Goal: Transaction & Acquisition: Purchase product/service

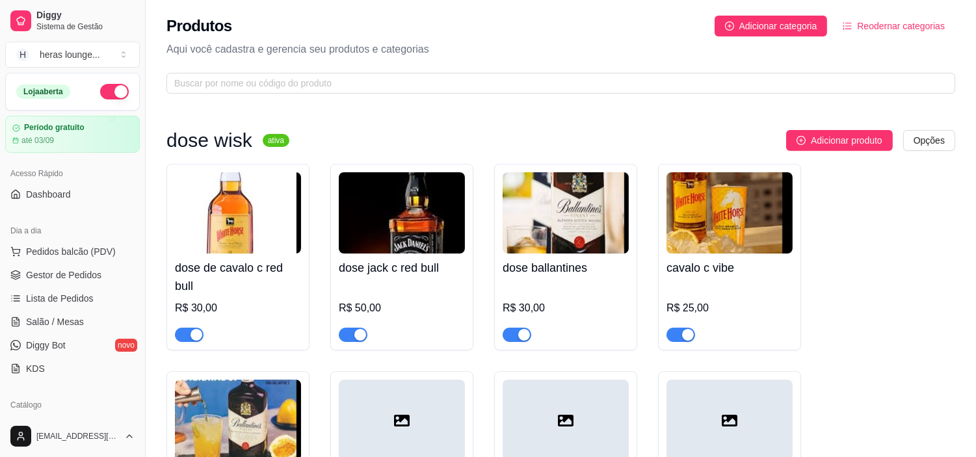
click at [641, 146] on div "Adicionar produto Opções" at bounding box center [627, 140] width 655 height 21
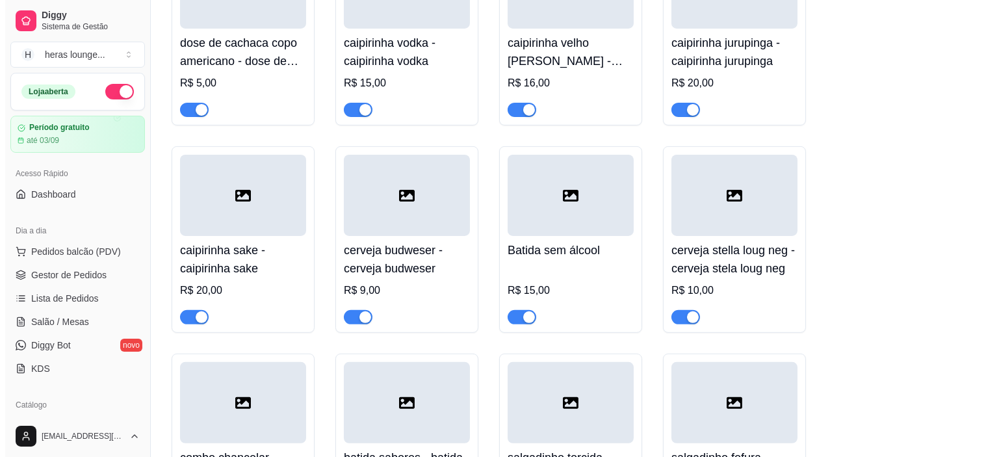
scroll to position [809, 0]
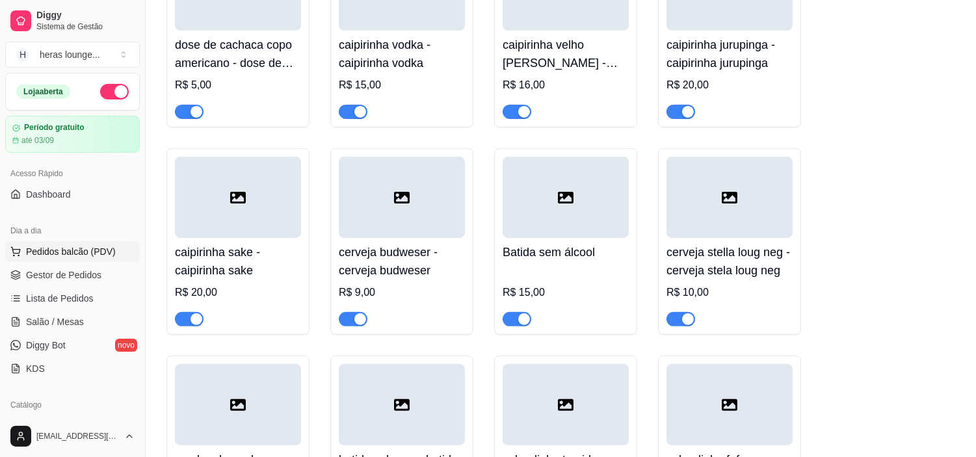
click at [115, 255] on button "Pedidos balcão (PDV)" at bounding box center [72, 251] width 135 height 21
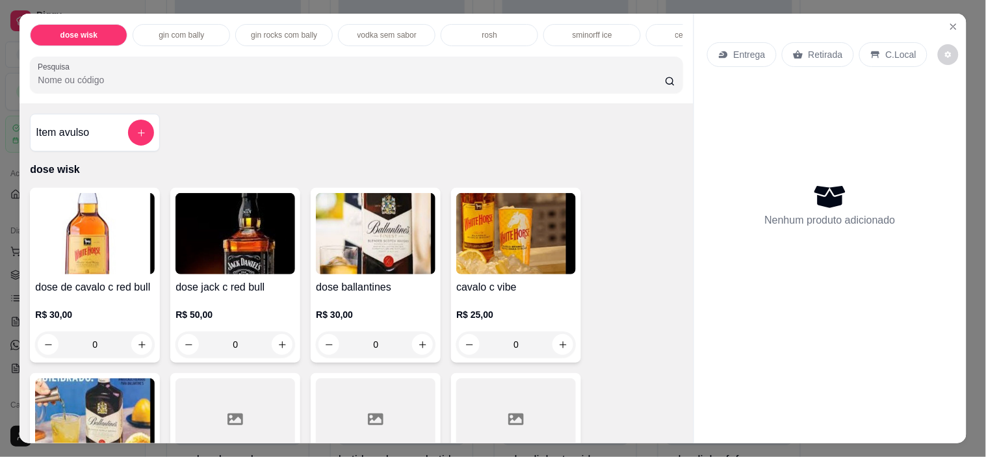
click at [389, 122] on div "Item avulso dose wisk dose de cavalo c red bull R$ 30,00 0 dose jack c red bull…" at bounding box center [355, 273] width 673 height 340
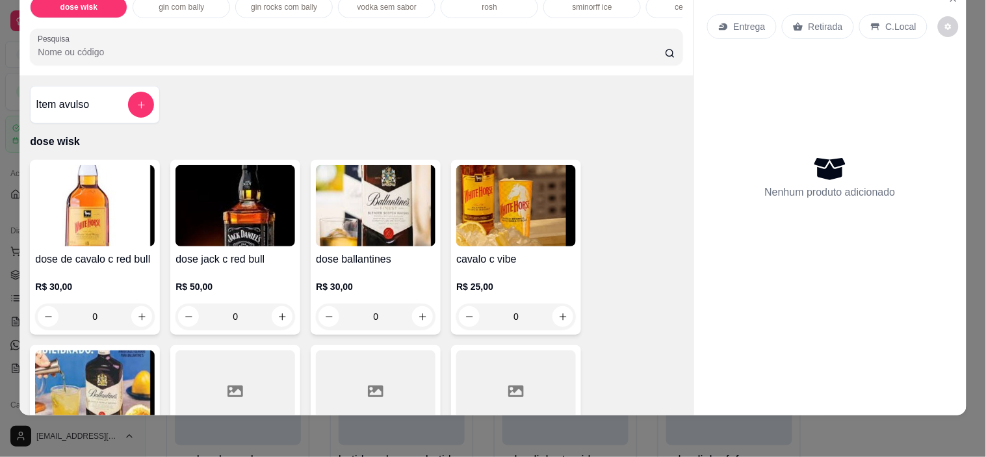
scroll to position [33, 0]
click at [694, 400] on div "Entrega Retirada C.Local Nenhum produto adicionado" at bounding box center [830, 201] width 273 height 430
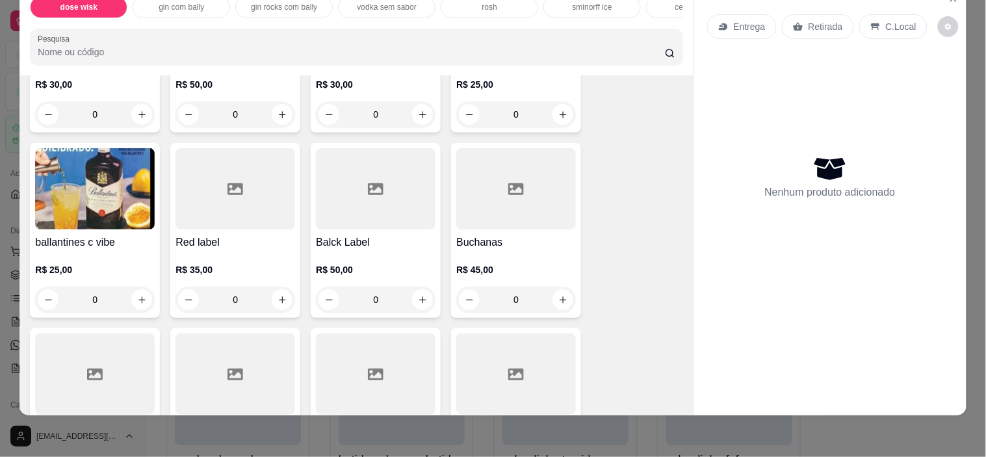
scroll to position [231, 0]
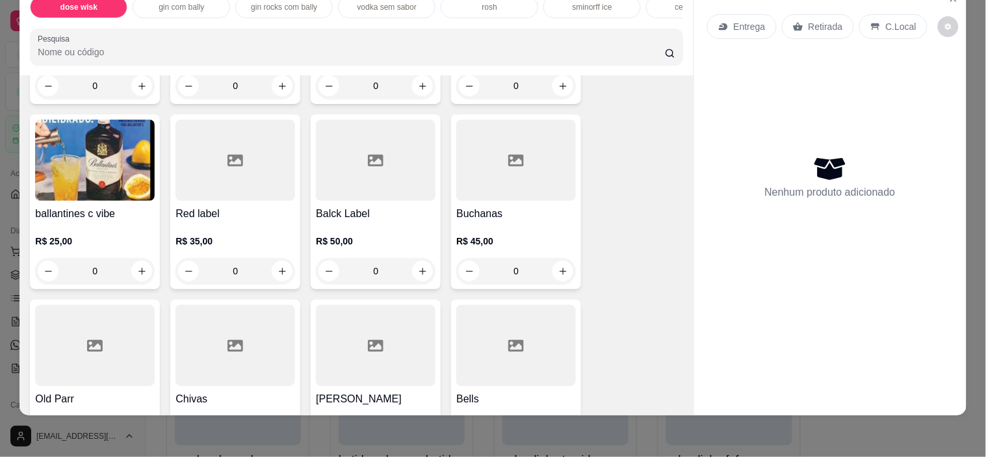
drag, startPoint x: 686, startPoint y: 405, endPoint x: 680, endPoint y: 396, distance: 10.3
click at [680, 396] on div "dose wisk gin com bally gin rocks com bally vodka sem sabor rosh sminorff ice c…" at bounding box center [493, 228] width 986 height 457
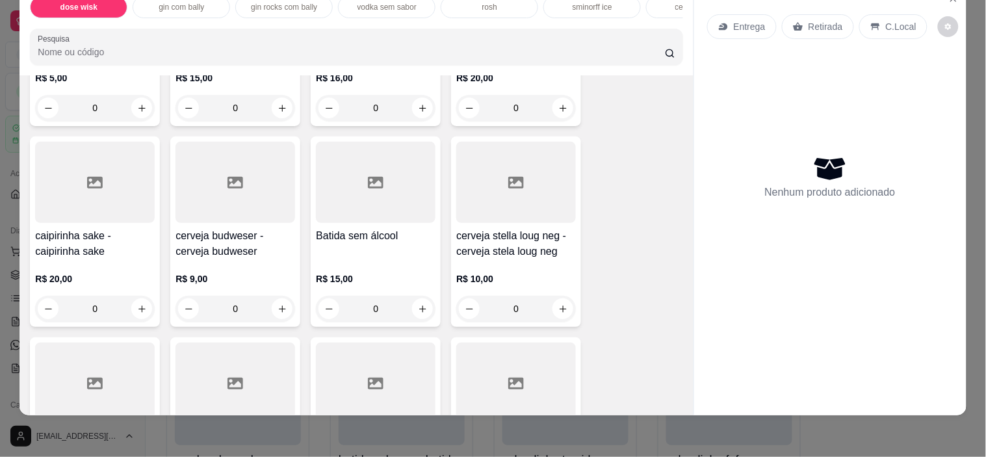
scroll to position [809, 0]
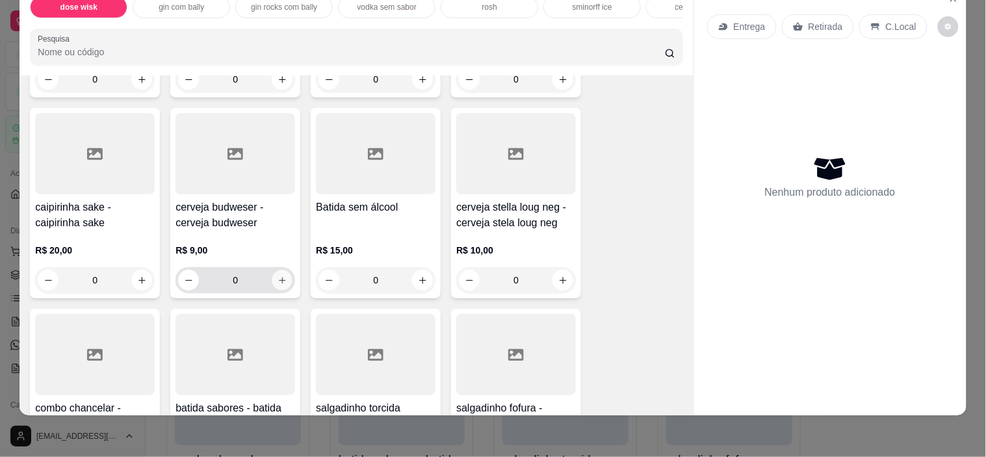
click at [279, 285] on button "increase-product-quantity" at bounding box center [282, 280] width 20 height 20
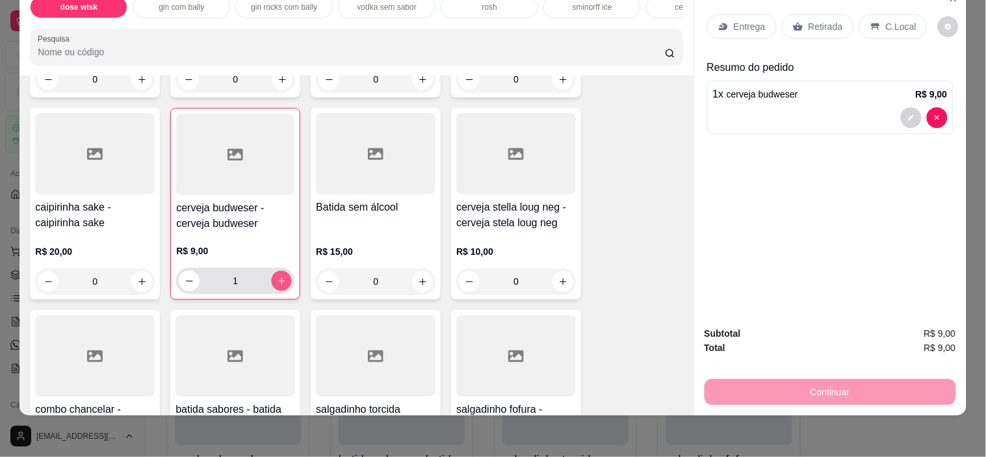
click at [279, 285] on button "increase-product-quantity" at bounding box center [282, 281] width 20 height 20
type input "2"
click at [413, 278] on button "increase-product-quantity" at bounding box center [423, 282] width 20 height 20
type input "1"
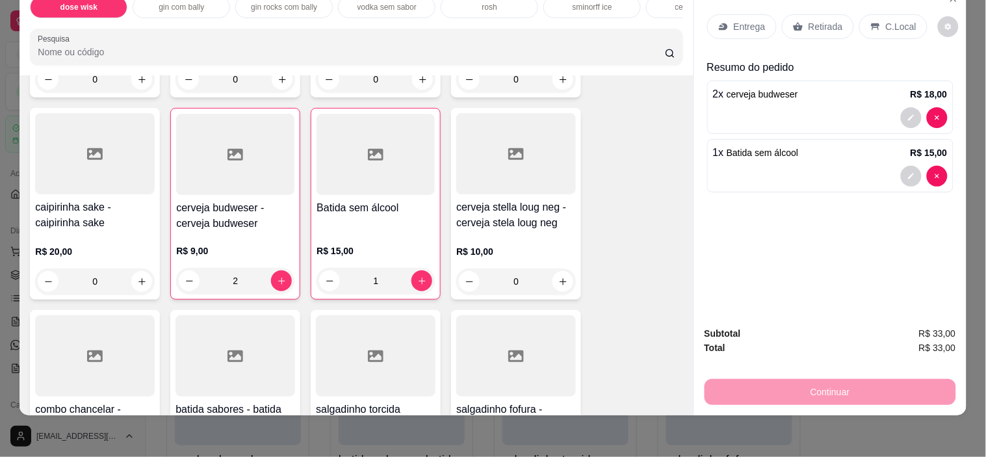
click at [886, 20] on p "C.Local" at bounding box center [901, 26] width 31 height 13
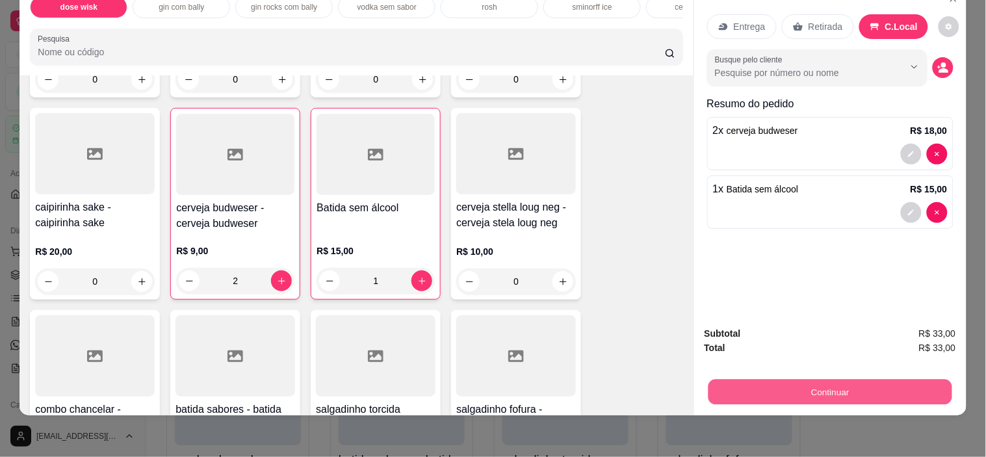
click at [801, 380] on button "Continuar" at bounding box center [830, 392] width 244 height 25
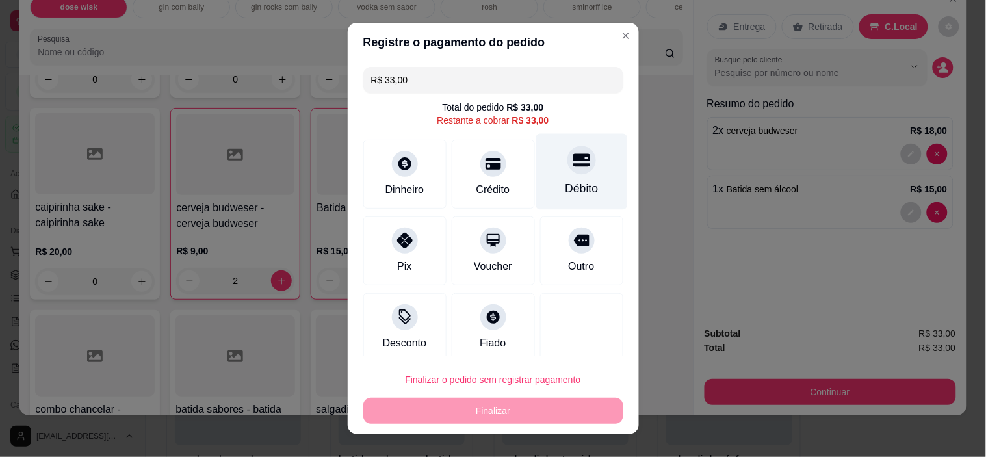
click at [567, 177] on div "Débito" at bounding box center [582, 172] width 92 height 76
type input "R$ 0,00"
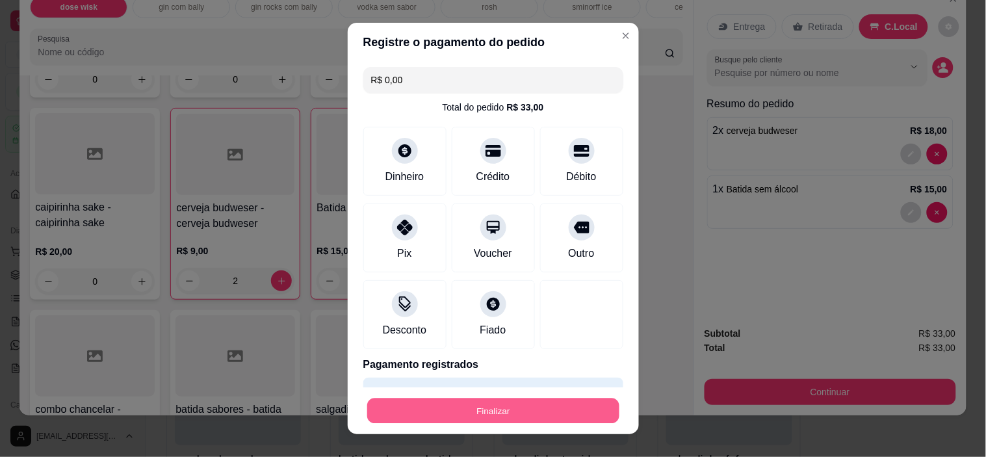
click at [472, 406] on button "Finalizar" at bounding box center [493, 410] width 252 height 25
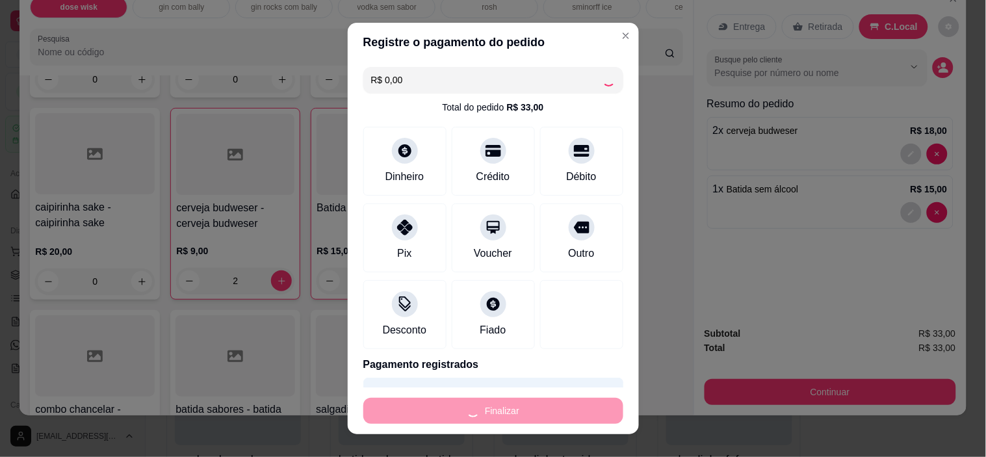
type input "0"
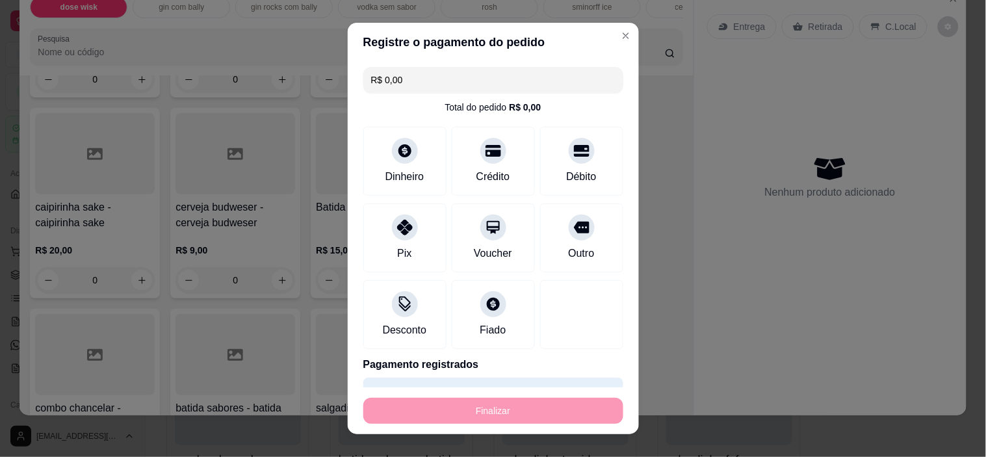
type input "-R$ 33,00"
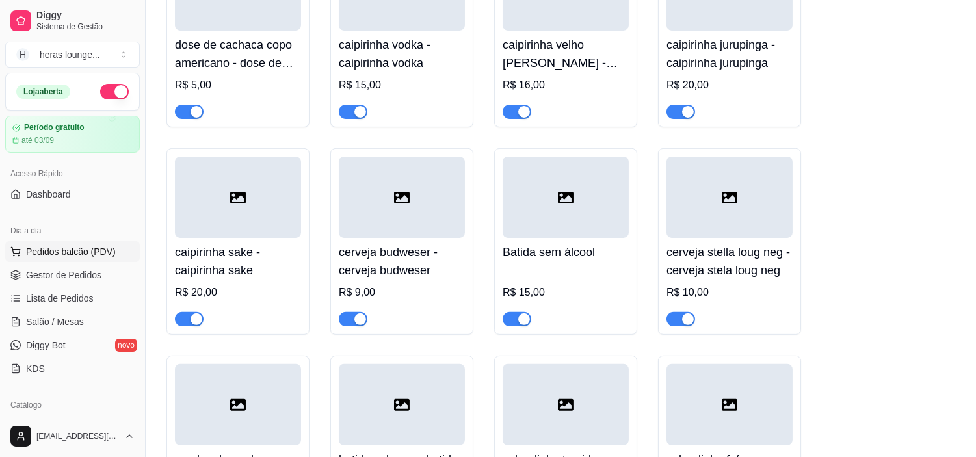
click at [49, 259] on button "Pedidos balcão (PDV)" at bounding box center [72, 251] width 135 height 21
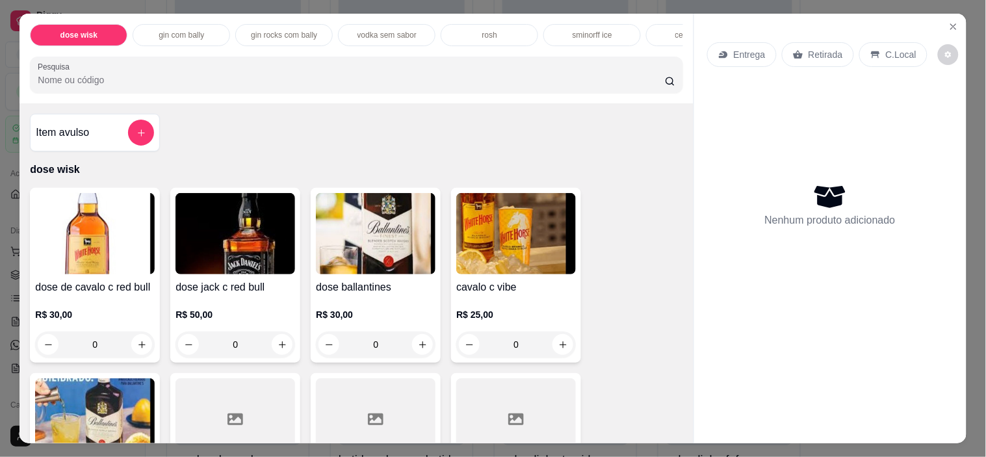
click at [233, 138] on div "Item avulso dose wisk dose de cavalo c red bull R$ 30,00 0 dose jack c red bull…" at bounding box center [355, 273] width 673 height 340
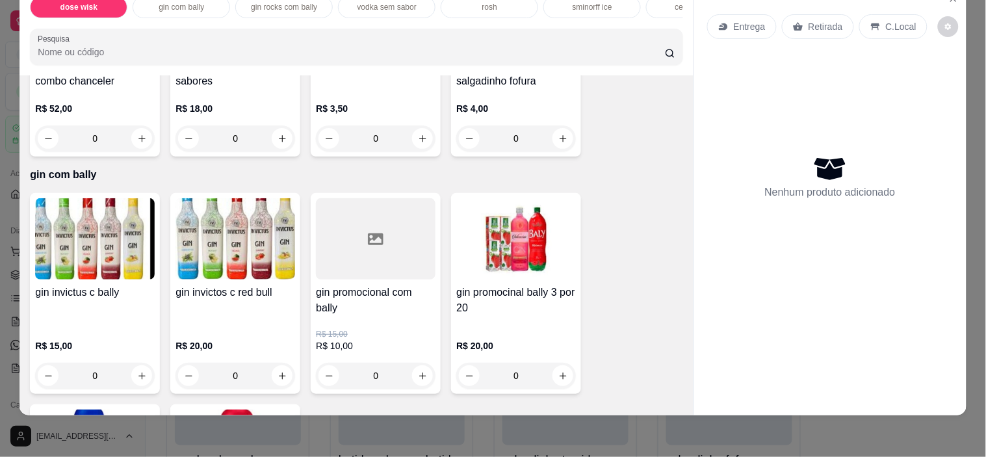
scroll to position [1184, 0]
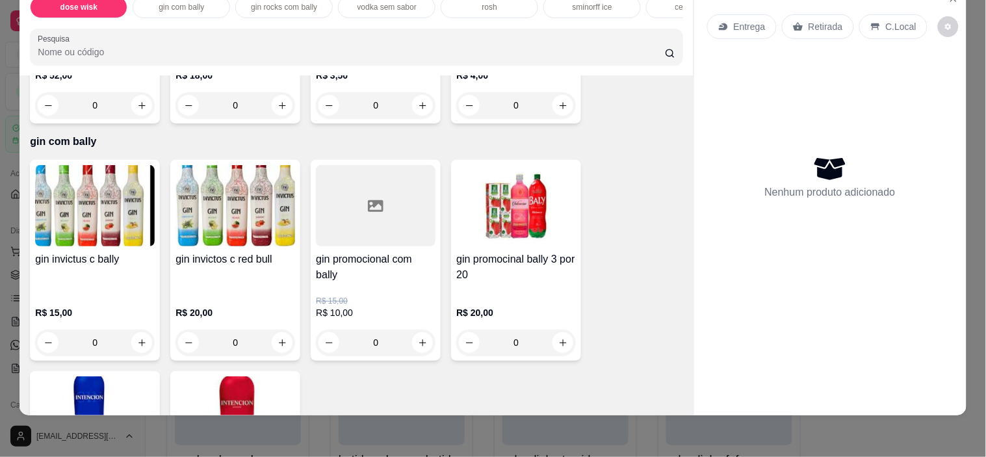
click at [683, 406] on div "dose wisk gin com bally gin rocks com bally vodka sem sabor rosh sminorff ice c…" at bounding box center [493, 228] width 986 height 457
click at [420, 339] on icon "increase-product-quantity" at bounding box center [423, 343] width 10 height 10
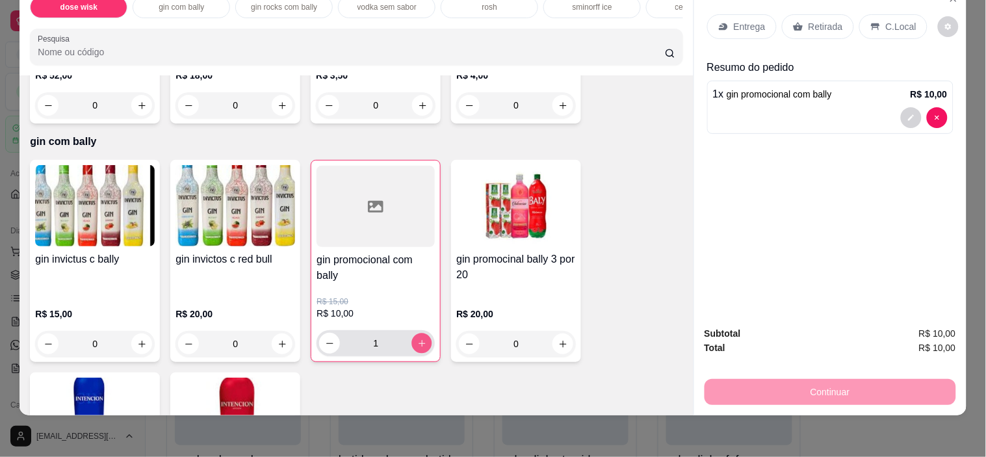
click at [420, 339] on icon "increase-product-quantity" at bounding box center [422, 344] width 10 height 10
type input "3"
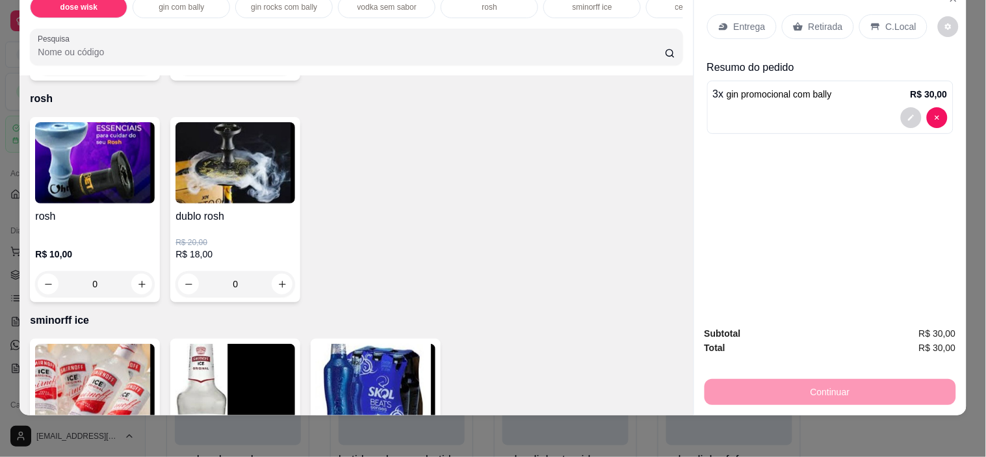
scroll to position [2311, 0]
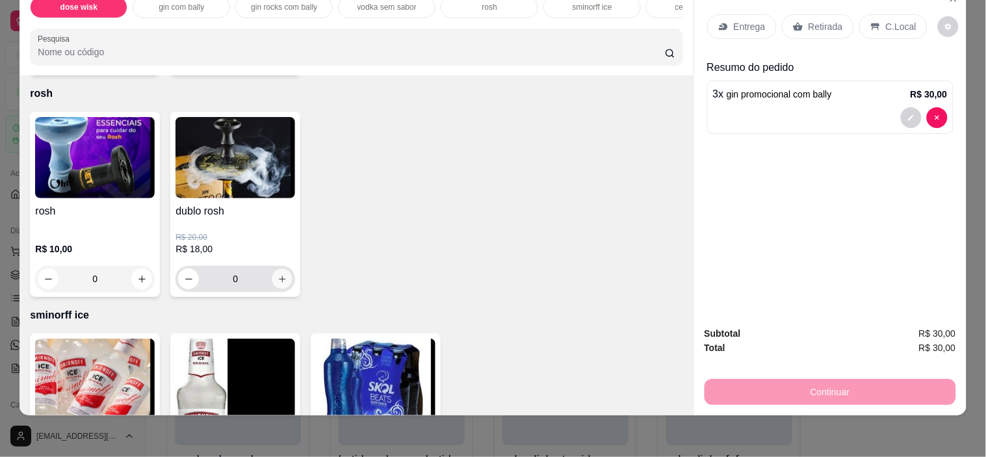
click at [281, 285] on button "increase-product-quantity" at bounding box center [282, 279] width 20 height 20
type input "1"
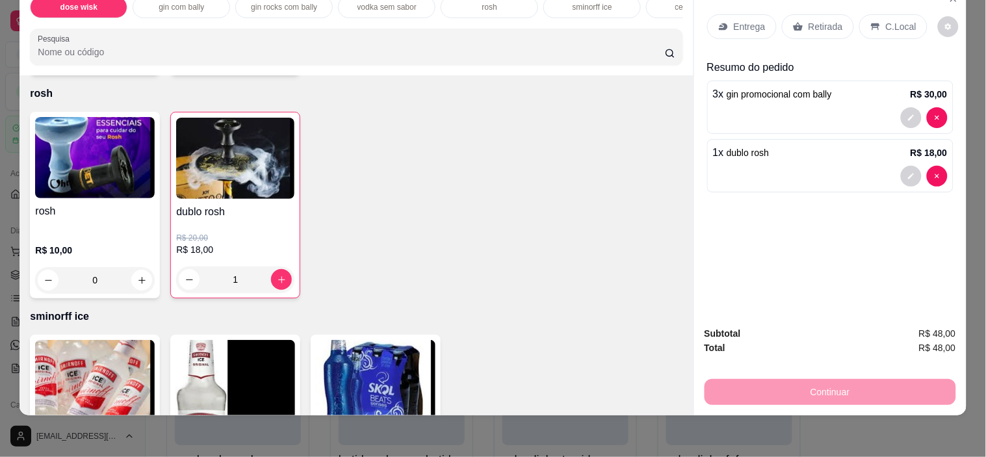
click at [874, 20] on div "C.Local" at bounding box center [893, 26] width 68 height 25
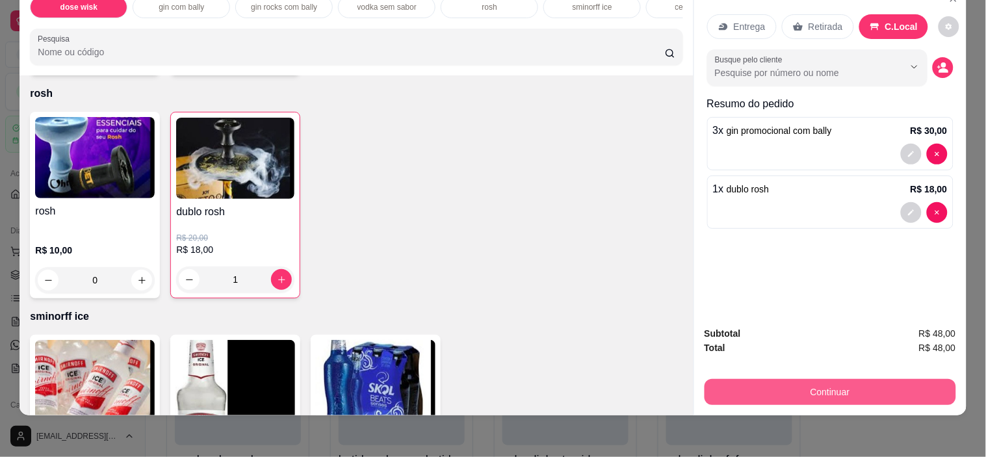
click at [795, 379] on button "Continuar" at bounding box center [831, 392] width 252 height 26
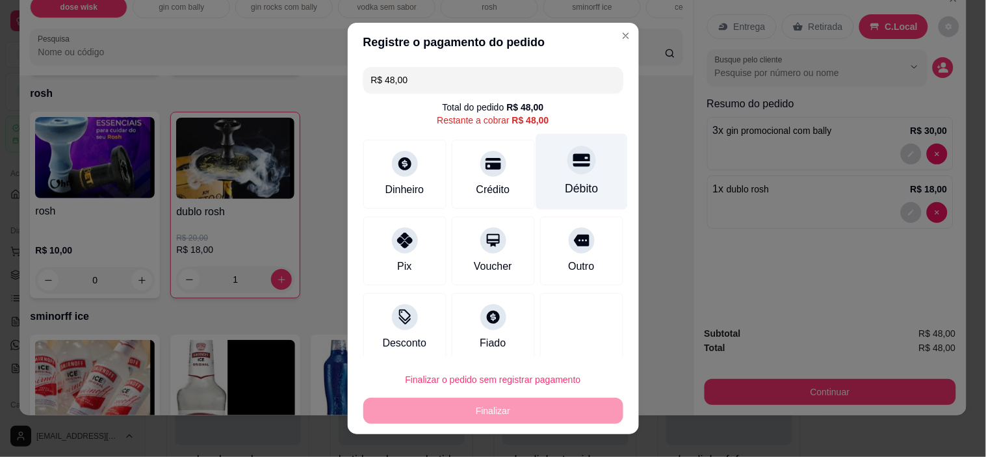
click at [574, 201] on div "Débito" at bounding box center [582, 172] width 92 height 76
type input "R$ 0,00"
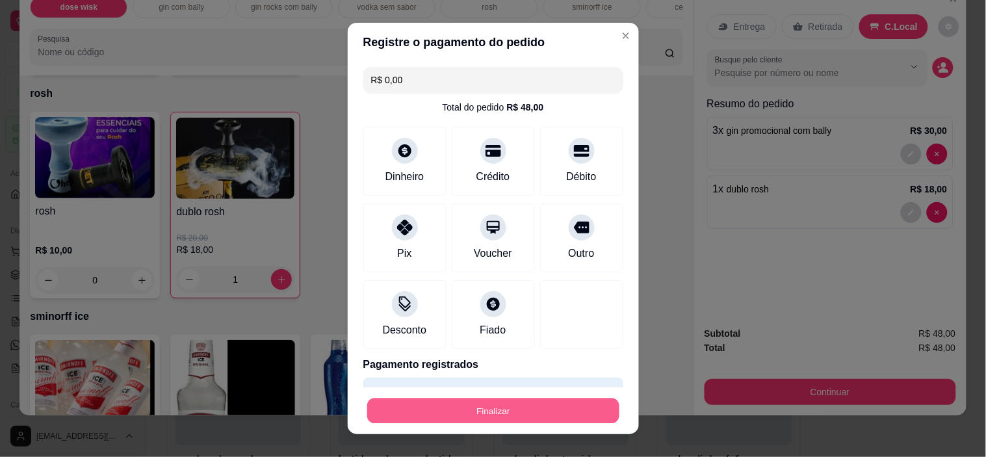
click at [471, 414] on button "Finalizar" at bounding box center [493, 410] width 252 height 25
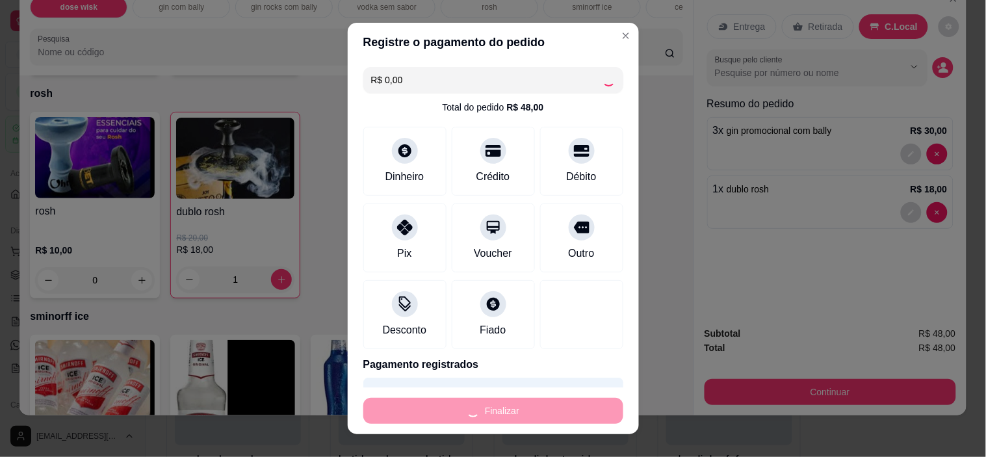
type input "0"
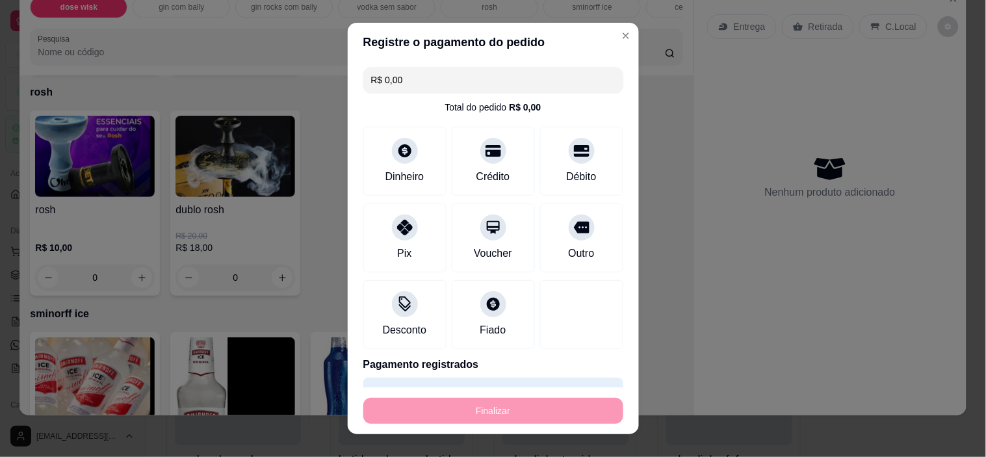
type input "-R$ 48,00"
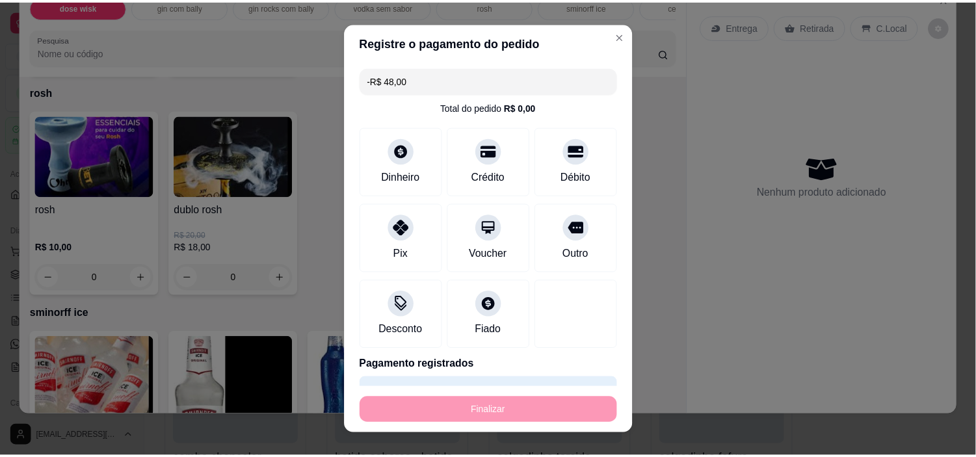
scroll to position [2309, 0]
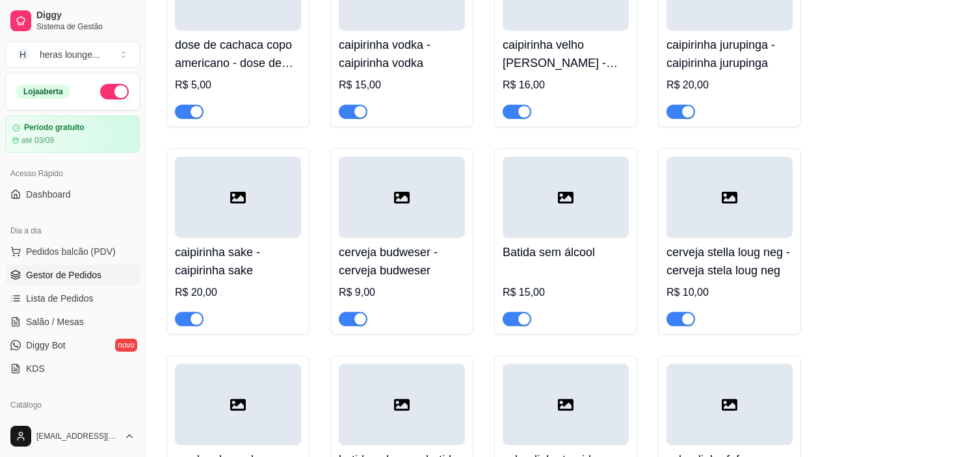
click at [76, 283] on link "Gestor de Pedidos" at bounding box center [72, 275] width 135 height 21
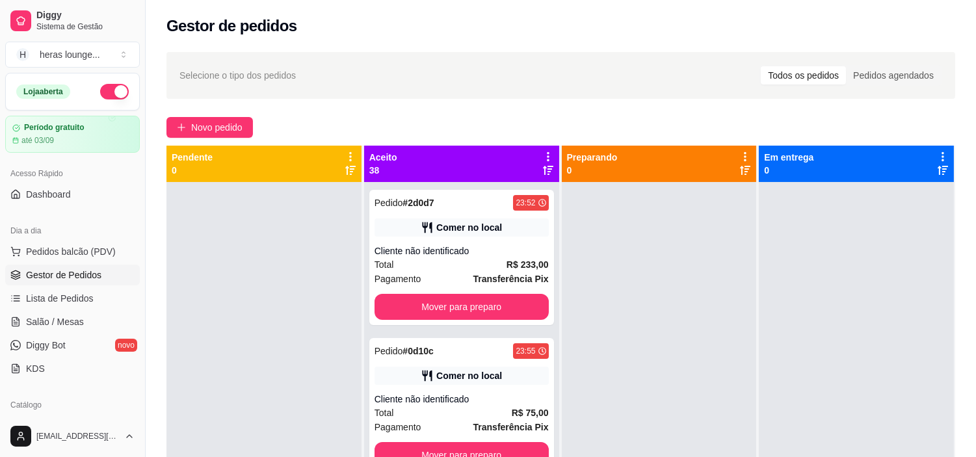
click at [483, 312] on div "Mover para preparo" at bounding box center [461, 307] width 174 height 26
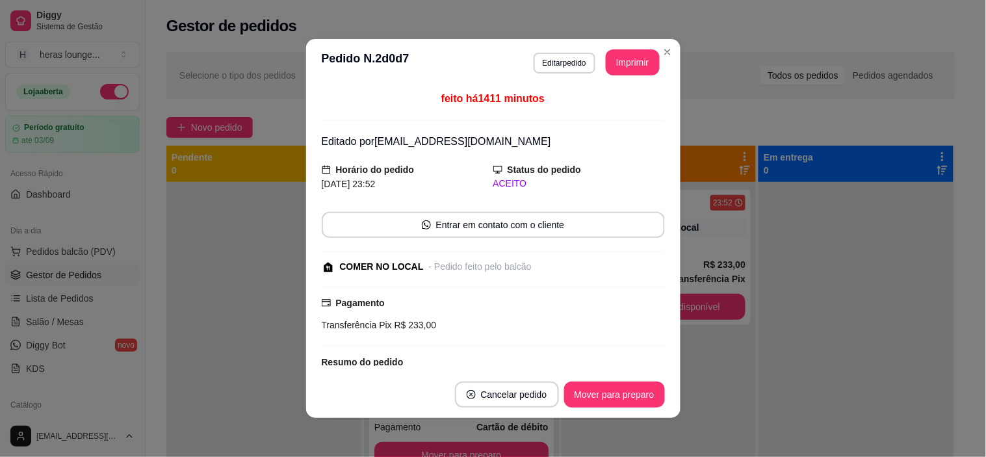
click at [661, 52] on div "Selecione o tipo dos pedidos Todos os pedidos Pedidos agendados" at bounding box center [560, 75] width 788 height 47
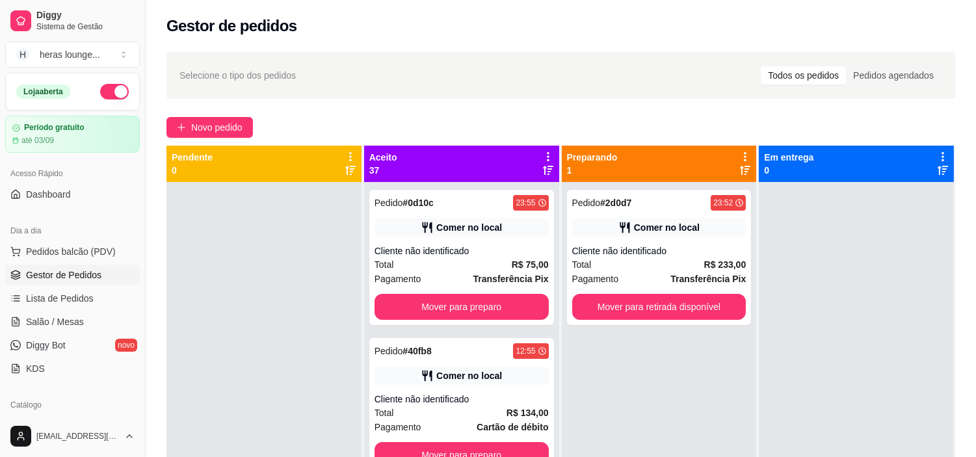
click at [497, 304] on button "Mover para preparo" at bounding box center [461, 307] width 174 height 26
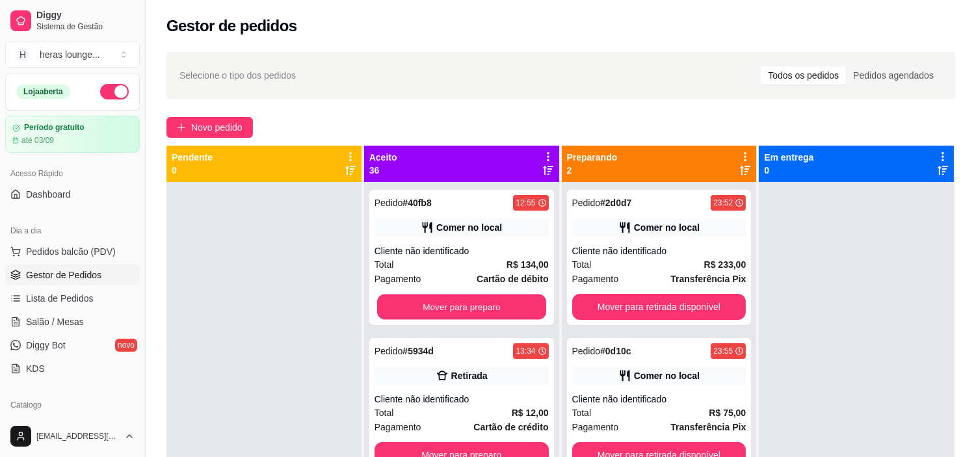
click at [503, 303] on button "Mover para preparo" at bounding box center [461, 306] width 169 height 25
click at [509, 308] on button "Mover para preparo" at bounding box center [461, 307] width 174 height 26
click at [504, 304] on button "Mover para preparo" at bounding box center [461, 306] width 169 height 25
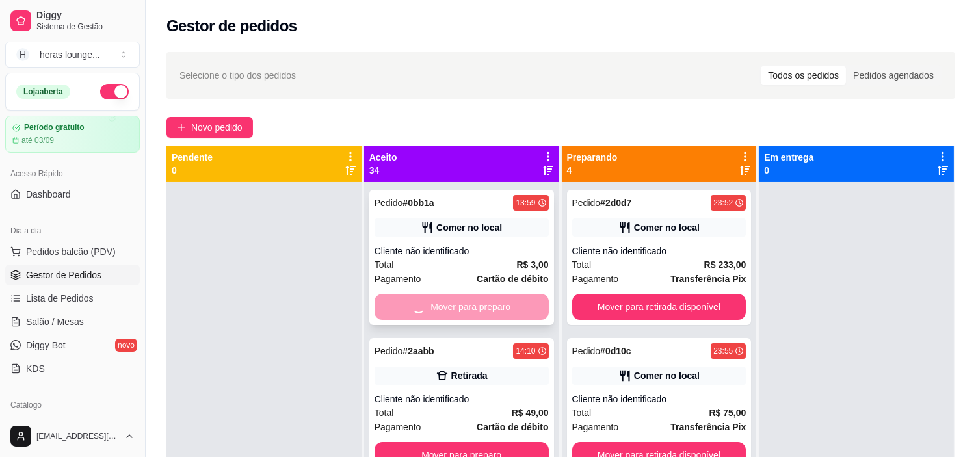
click at [512, 313] on div "Mover para preparo" at bounding box center [461, 307] width 174 height 26
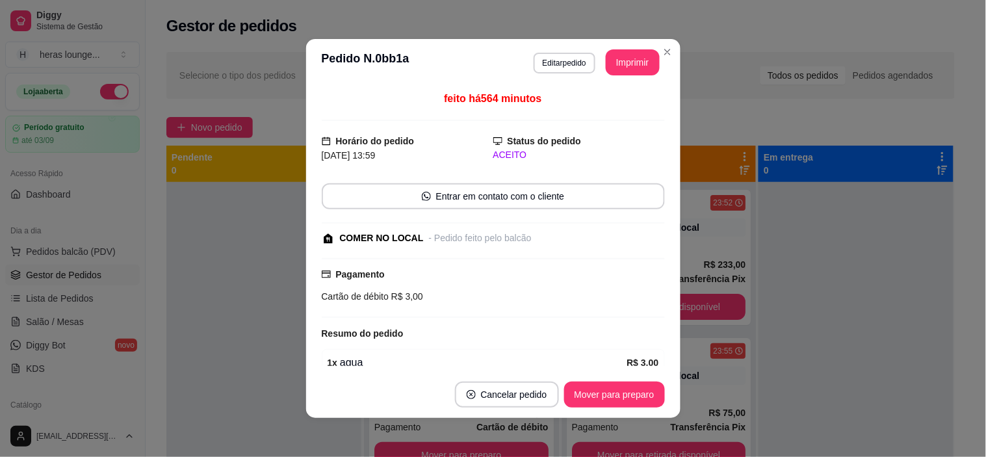
click at [662, 54] on div "Selecione o tipo dos pedidos Todos os pedidos Pedidos agendados" at bounding box center [560, 75] width 788 height 47
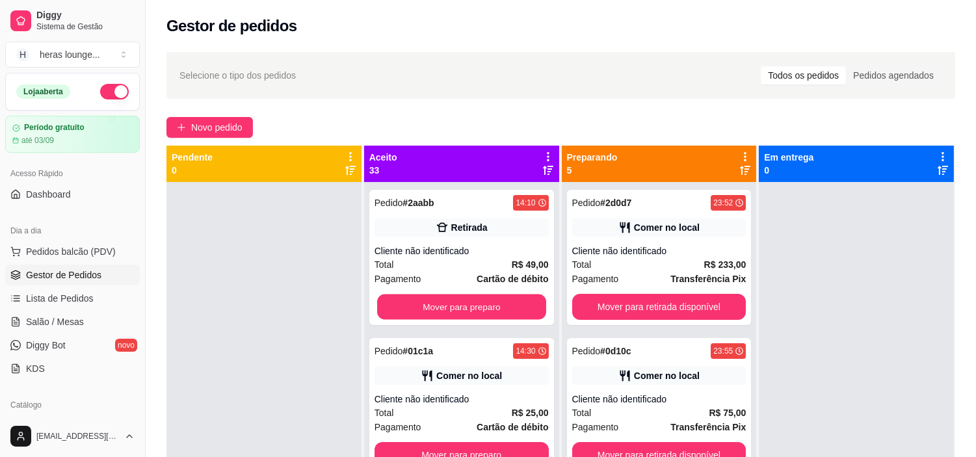
click at [480, 309] on button "Mover para preparo" at bounding box center [461, 306] width 169 height 25
click at [503, 312] on button "Mover para preparo" at bounding box center [461, 307] width 174 height 26
click at [477, 304] on button "Mover para preparo" at bounding box center [461, 307] width 174 height 26
click at [478, 309] on button "Mover para preparo" at bounding box center [461, 306] width 169 height 25
click at [489, 305] on button "Mover para preparo" at bounding box center [461, 307] width 174 height 26
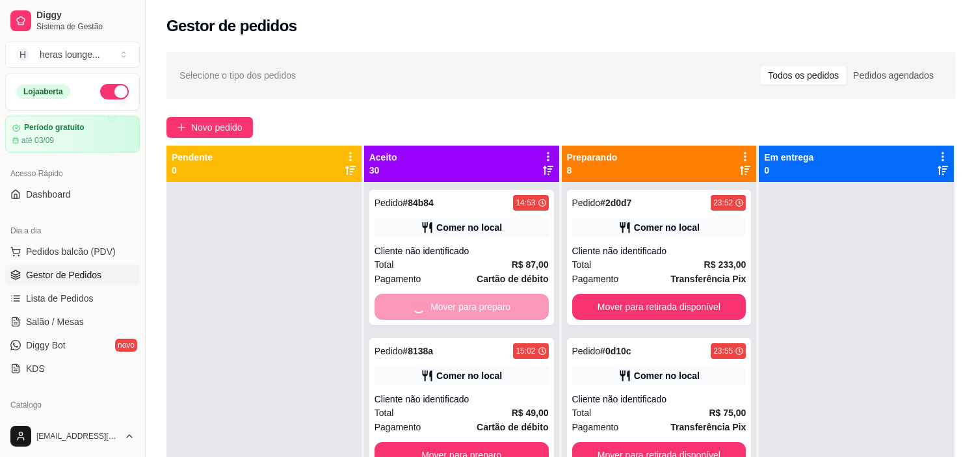
click at [503, 442] on button "Mover para preparo" at bounding box center [461, 455] width 174 height 26
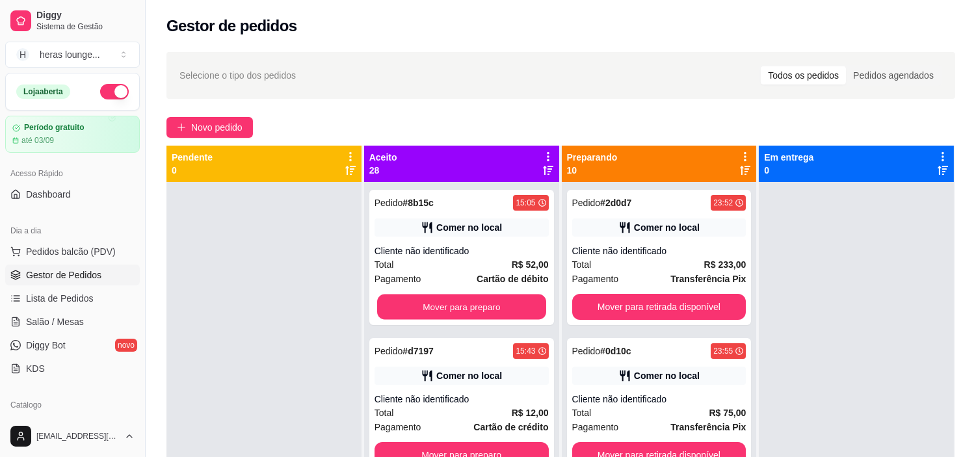
click at [503, 308] on button "Mover para preparo" at bounding box center [461, 306] width 169 height 25
click at [503, 304] on button "Mover para preparo" at bounding box center [461, 306] width 169 height 25
click at [506, 314] on button "Mover para preparo" at bounding box center [461, 307] width 174 height 26
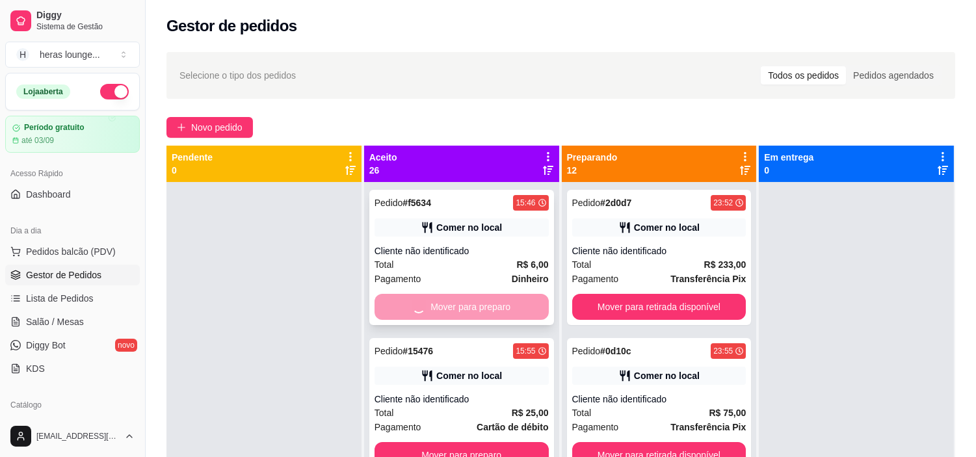
click at [499, 309] on div "Mover para preparo" at bounding box center [461, 307] width 174 height 26
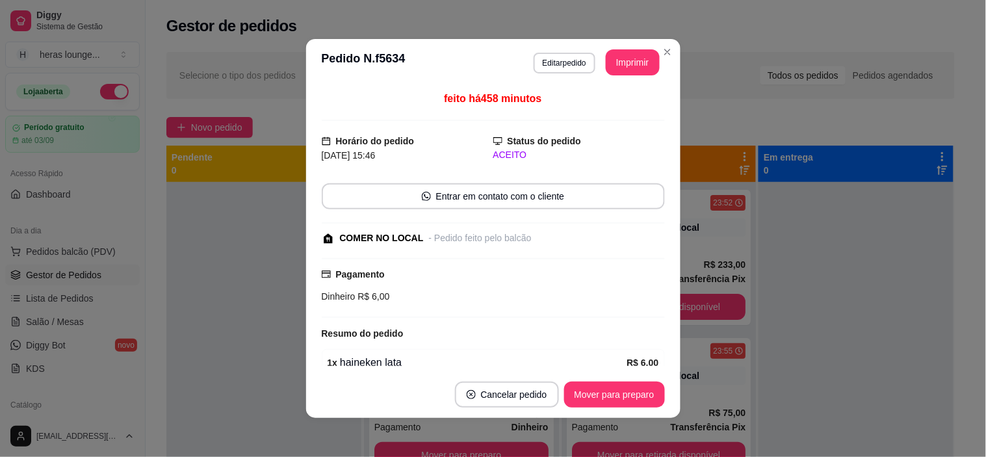
click at [664, 53] on div "Selecione o tipo dos pedidos Todos os pedidos Pedidos agendados" at bounding box center [560, 75] width 788 height 47
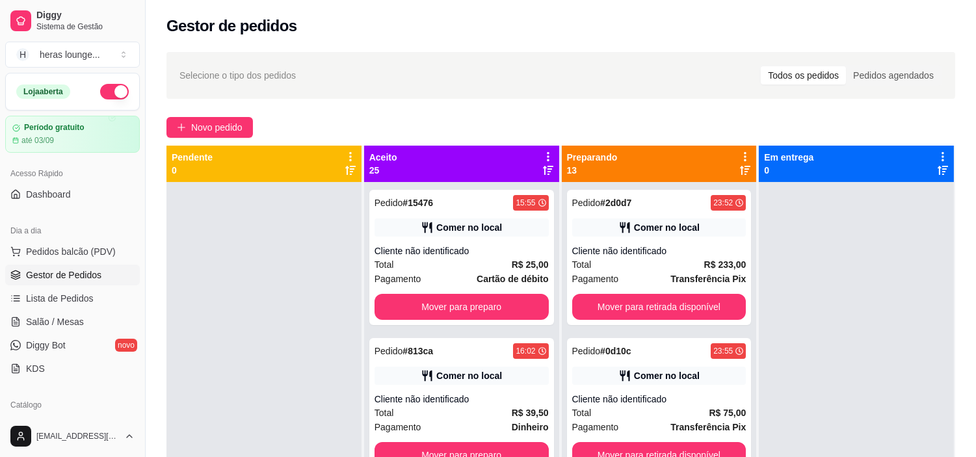
click at [478, 315] on button "Mover para preparo" at bounding box center [461, 307] width 174 height 26
click at [498, 309] on button "Mover para preparo" at bounding box center [461, 307] width 174 height 26
click at [499, 311] on button "Mover para preparo" at bounding box center [461, 307] width 174 height 26
click at [504, 303] on button "Mover para preparo" at bounding box center [461, 307] width 174 height 26
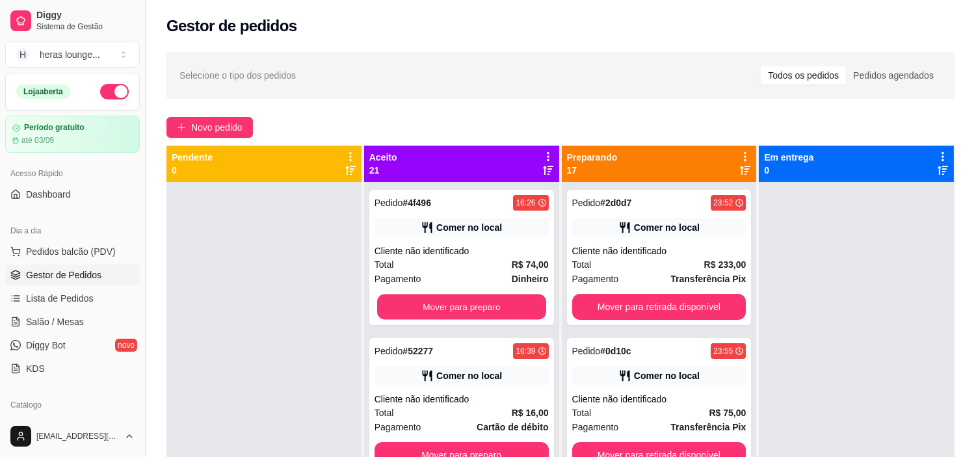
click at [502, 310] on button "Mover para preparo" at bounding box center [461, 306] width 169 height 25
click at [497, 310] on button "Mover para preparo" at bounding box center [461, 307] width 174 height 26
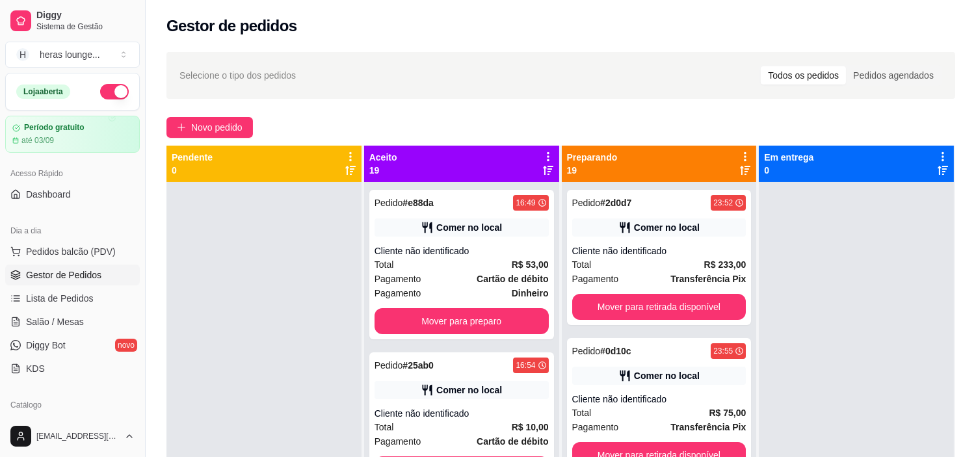
click at [502, 308] on button "Mover para preparo" at bounding box center [461, 321] width 174 height 26
click at [491, 326] on button "Mover para preparo" at bounding box center [461, 321] width 169 height 25
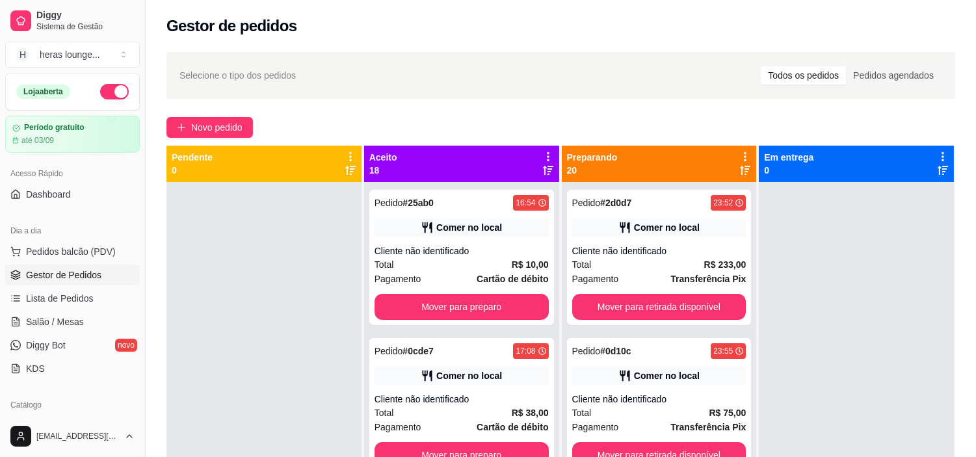
click at [501, 309] on button "Mover para preparo" at bounding box center [461, 307] width 174 height 26
click at [502, 309] on button "Mover para preparo" at bounding box center [461, 307] width 174 height 26
click at [500, 310] on button "Mover para preparo" at bounding box center [461, 307] width 174 height 26
click at [504, 314] on button "Mover para preparo" at bounding box center [461, 307] width 174 height 26
click at [506, 309] on button "Mover para preparo" at bounding box center [461, 307] width 174 height 26
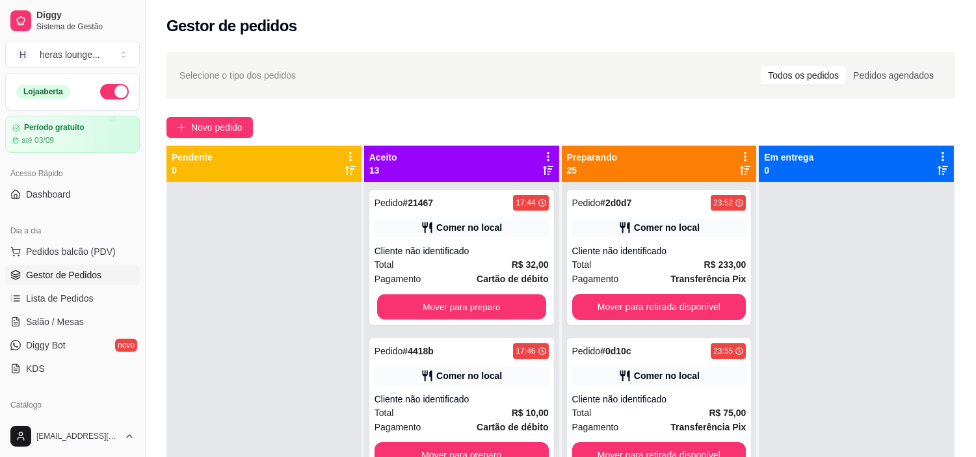
click at [503, 308] on button "Mover para preparo" at bounding box center [461, 306] width 169 height 25
click at [501, 307] on button "Mover para preparo" at bounding box center [461, 307] width 174 height 26
click at [506, 307] on button "Mover para preparo" at bounding box center [461, 307] width 174 height 26
click at [512, 302] on button "Mover para preparo" at bounding box center [461, 307] width 174 height 26
click at [509, 311] on button "Mover para preparo" at bounding box center [461, 307] width 174 height 26
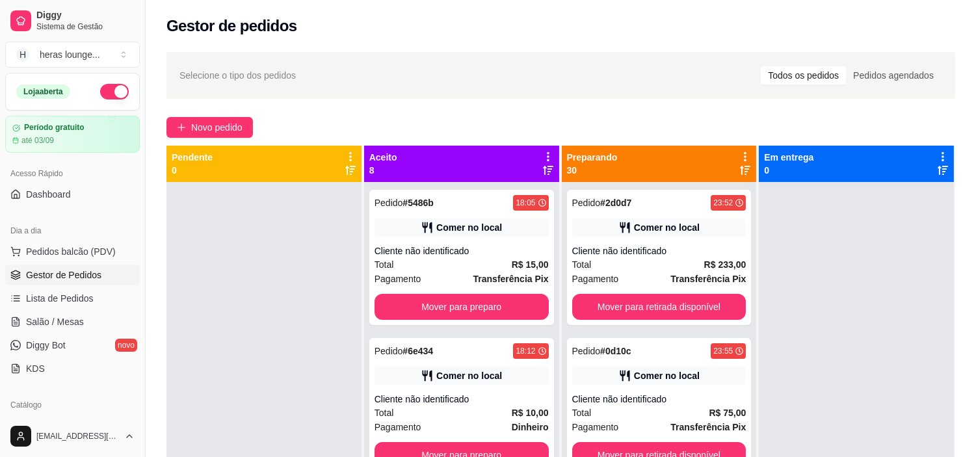
click at [513, 309] on button "Mover para preparo" at bounding box center [461, 307] width 174 height 26
click at [515, 313] on button "Mover para preparo" at bounding box center [461, 307] width 174 height 26
click at [506, 309] on button "Mover para preparo" at bounding box center [461, 306] width 169 height 25
click at [507, 309] on button "Mover para preparo" at bounding box center [461, 307] width 174 height 26
click at [501, 311] on button "Mover para preparo" at bounding box center [461, 306] width 169 height 25
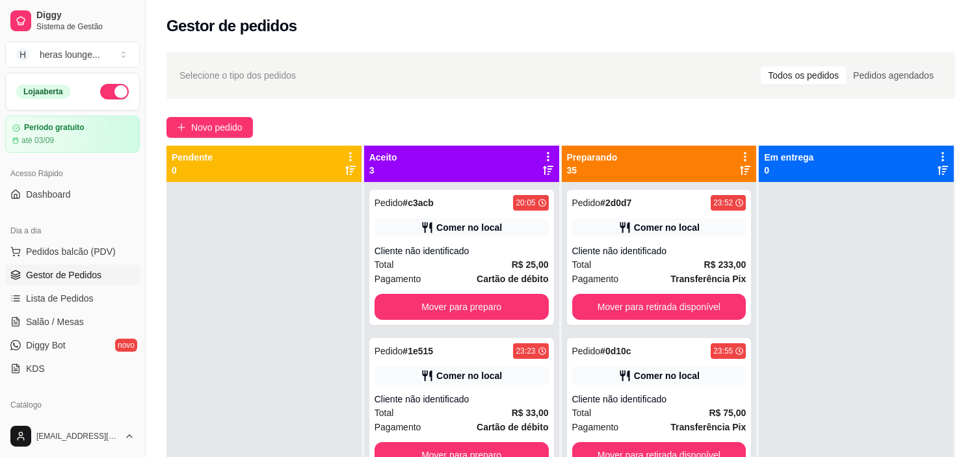
click at [503, 314] on button "Mover para preparo" at bounding box center [461, 307] width 174 height 26
click at [515, 309] on button "Mover para preparo" at bounding box center [461, 306] width 169 height 25
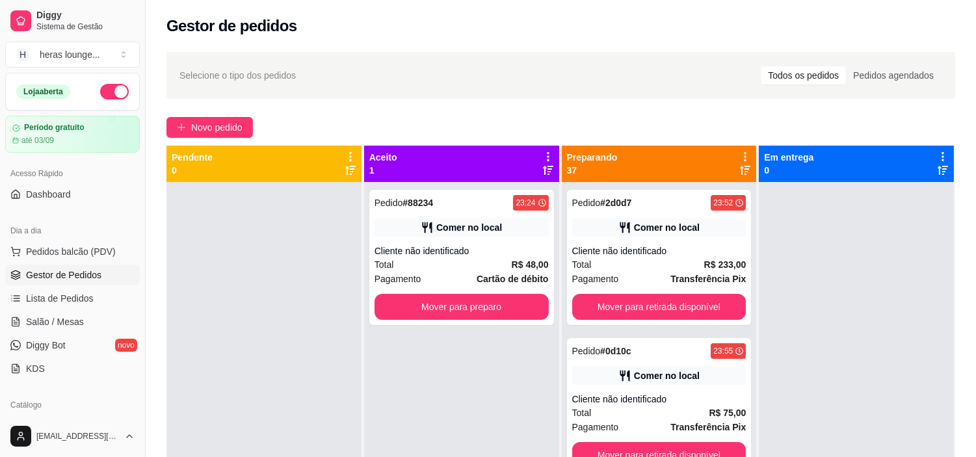
click at [520, 313] on button "Mover para preparo" at bounding box center [461, 307] width 174 height 26
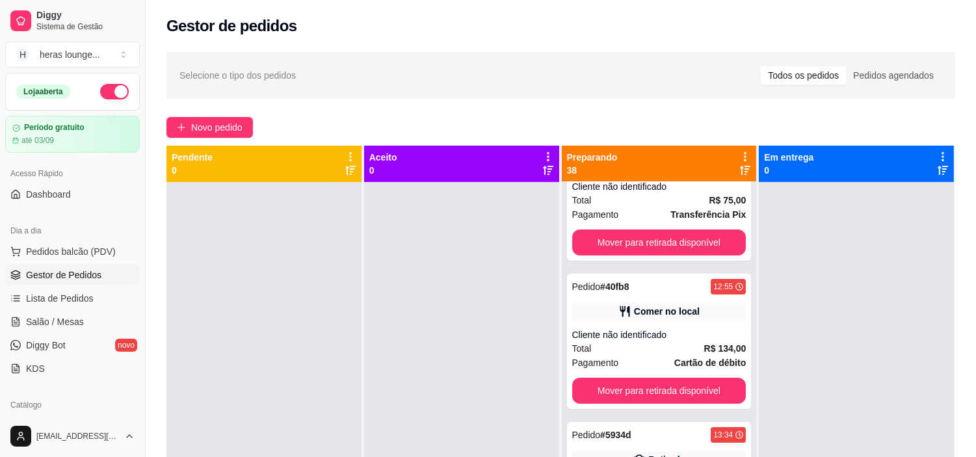
scroll to position [219, 0]
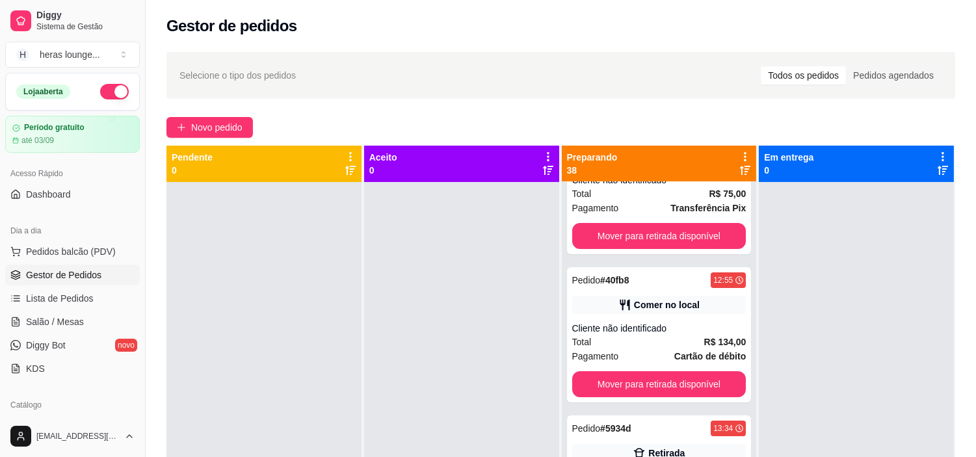
click at [668, 381] on button "Mover para retirada disponível" at bounding box center [659, 384] width 174 height 26
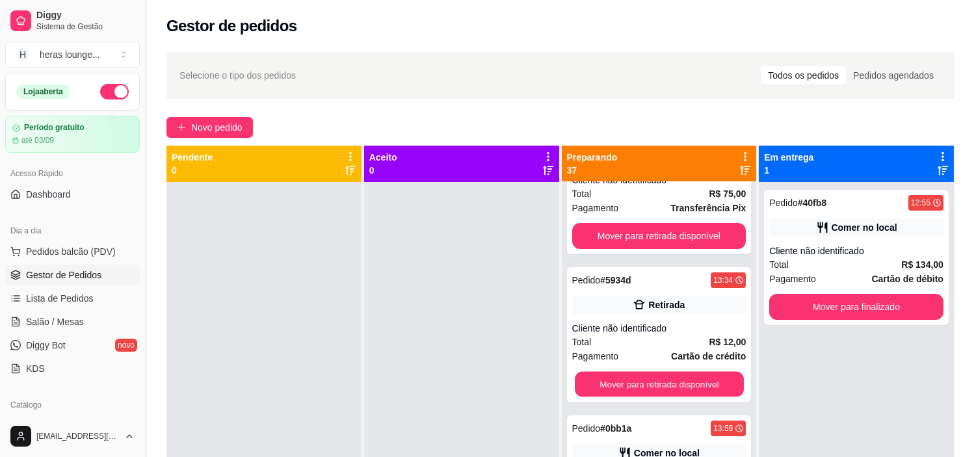
click at [691, 378] on button "Mover para retirada disponível" at bounding box center [659, 384] width 169 height 25
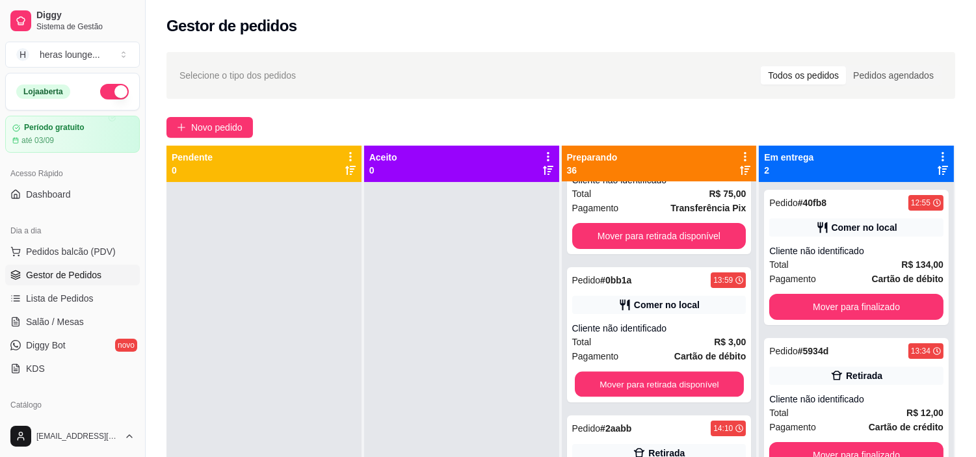
click at [693, 381] on button "Mover para retirada disponível" at bounding box center [659, 384] width 169 height 25
click at [681, 379] on button "Mover para retirada disponível" at bounding box center [659, 384] width 174 height 26
click at [659, 381] on button "Mover para retirada disponível" at bounding box center [659, 384] width 169 height 25
click at [668, 380] on button "Mover para retirada disponível" at bounding box center [659, 384] width 174 height 26
click at [677, 383] on button "Mover para retirada disponível" at bounding box center [659, 384] width 174 height 26
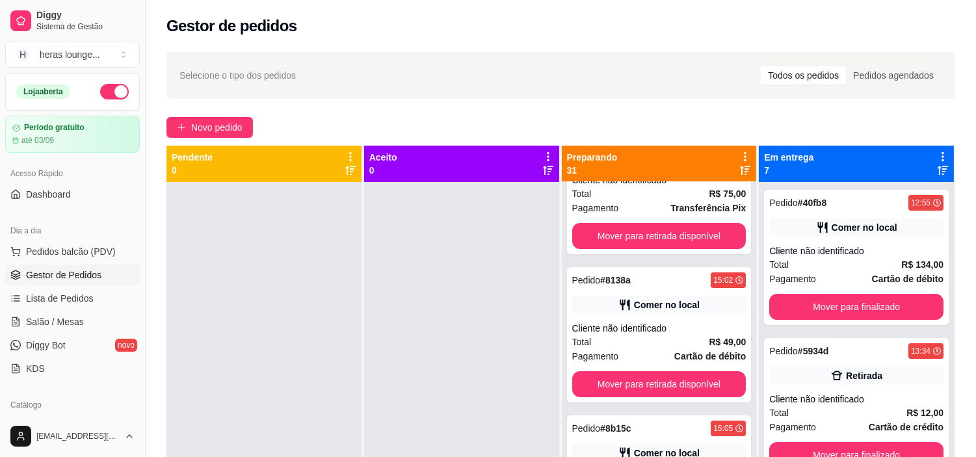
click at [684, 382] on button "Mover para retirada disponível" at bounding box center [659, 384] width 174 height 26
click at [680, 382] on button "Mover para retirada disponível" at bounding box center [659, 384] width 174 height 26
click at [677, 384] on button "Mover para retirada disponível" at bounding box center [659, 384] width 174 height 26
click at [676, 385] on button "Mover para retirada disponível" at bounding box center [659, 384] width 174 height 26
click at [684, 376] on button "Mover para retirada disponível" at bounding box center [659, 384] width 174 height 26
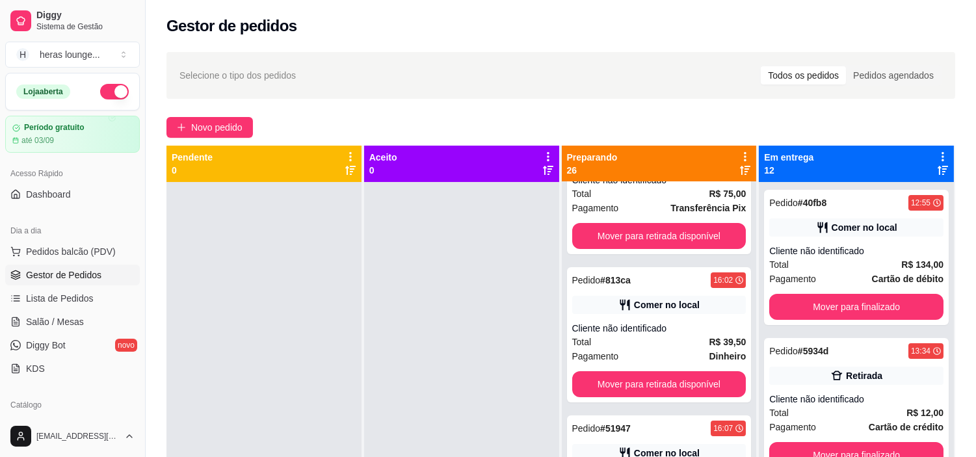
click at [677, 380] on button "Mover para retirada disponível" at bounding box center [659, 384] width 174 height 26
click at [680, 380] on button "Mover para retirada disponível" at bounding box center [659, 384] width 174 height 26
click at [677, 387] on button "Mover para retirada disponível" at bounding box center [659, 384] width 169 height 25
click at [674, 381] on button "Mover para retirada disponível" at bounding box center [659, 384] width 174 height 26
click at [673, 383] on button "Mover para retirada disponível" at bounding box center [659, 384] width 169 height 25
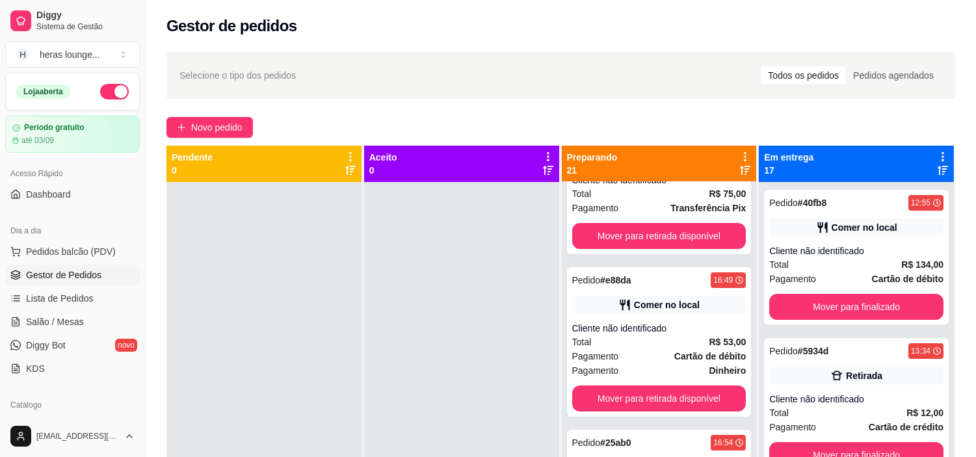
click at [677, 389] on button "Mover para retirada disponível" at bounding box center [659, 398] width 174 height 26
click at [668, 401] on button "Mover para retirada disponível" at bounding box center [659, 398] width 174 height 26
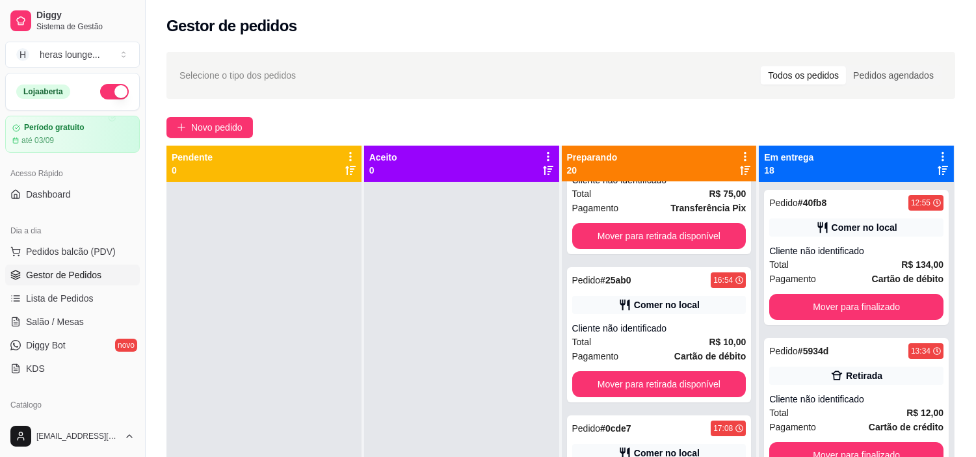
click at [686, 383] on button "Mover para retirada disponível" at bounding box center [659, 384] width 174 height 26
click at [680, 381] on button "Mover para retirada disponível" at bounding box center [659, 384] width 174 height 26
click at [664, 386] on button "Mover para retirada disponível" at bounding box center [659, 384] width 169 height 25
click at [676, 380] on button "Mover para retirada disponível" at bounding box center [659, 384] width 174 height 26
click at [690, 376] on button "Mover para retirada disponível" at bounding box center [659, 384] width 174 height 26
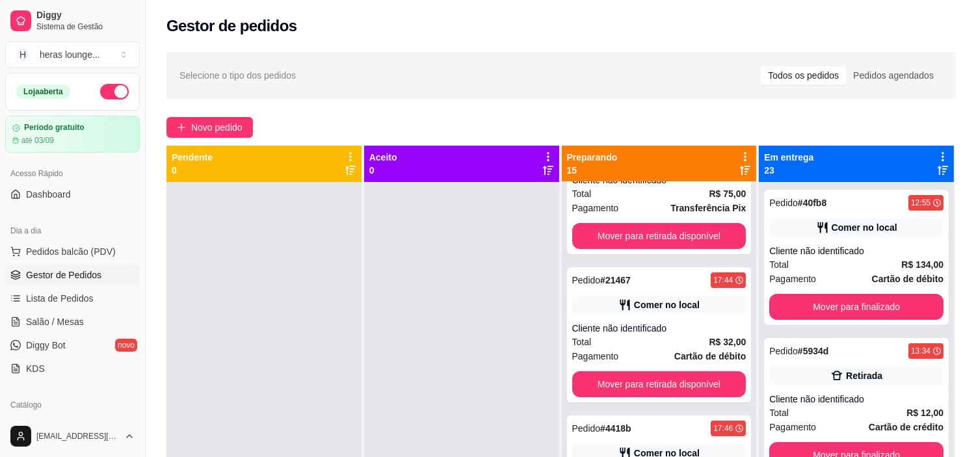
click at [681, 383] on button "Mover para retirada disponível" at bounding box center [659, 384] width 174 height 26
click at [681, 381] on button "Mover para retirada disponível" at bounding box center [659, 384] width 174 height 26
click at [671, 381] on button "Mover para retirada disponível" at bounding box center [659, 384] width 169 height 25
click at [674, 385] on button "Mover para retirada disponível" at bounding box center [659, 384] width 174 height 26
click at [664, 381] on button "Mover para retirada disponível" at bounding box center [659, 384] width 174 height 26
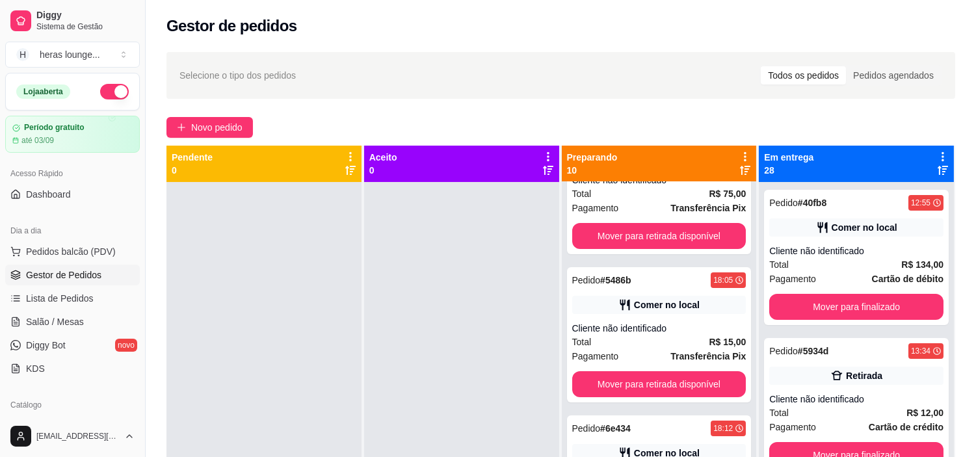
click at [670, 387] on button "Mover para retirada disponível" at bounding box center [659, 384] width 174 height 26
click at [684, 380] on button "Mover para retirada disponível" at bounding box center [659, 384] width 174 height 26
click at [674, 385] on button "Mover para retirada disponível" at bounding box center [659, 384] width 174 height 26
click at [691, 380] on button "Mover para retirada disponível" at bounding box center [659, 384] width 174 height 26
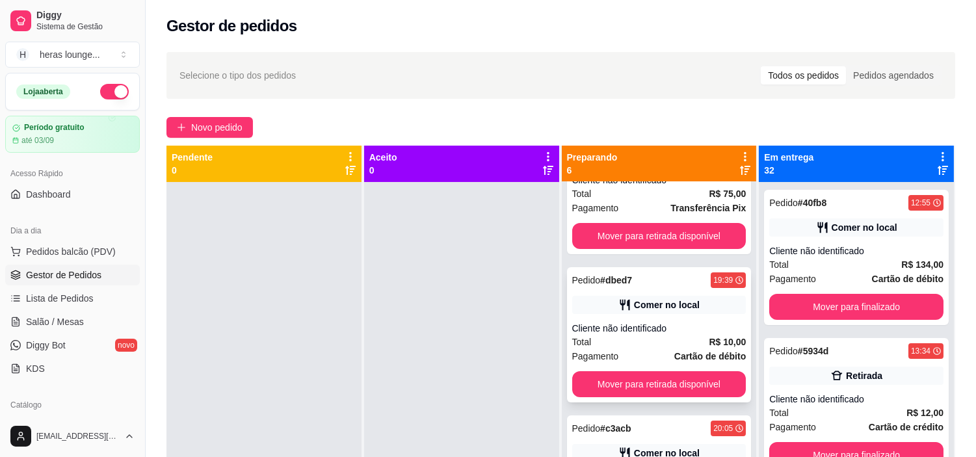
click at [692, 382] on button "Mover para retirada disponível" at bounding box center [659, 384] width 174 height 26
click at [691, 382] on button "Mover para retirada disponível" at bounding box center [659, 384] width 169 height 25
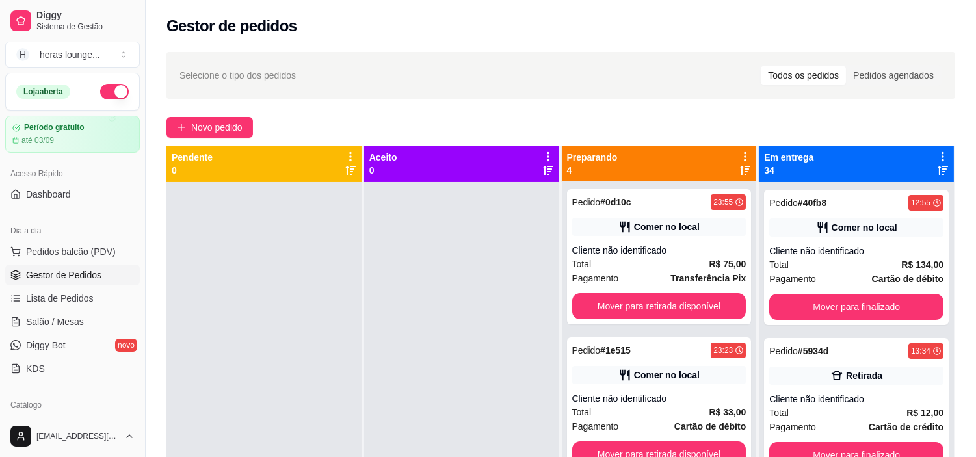
scroll to position [148, 0]
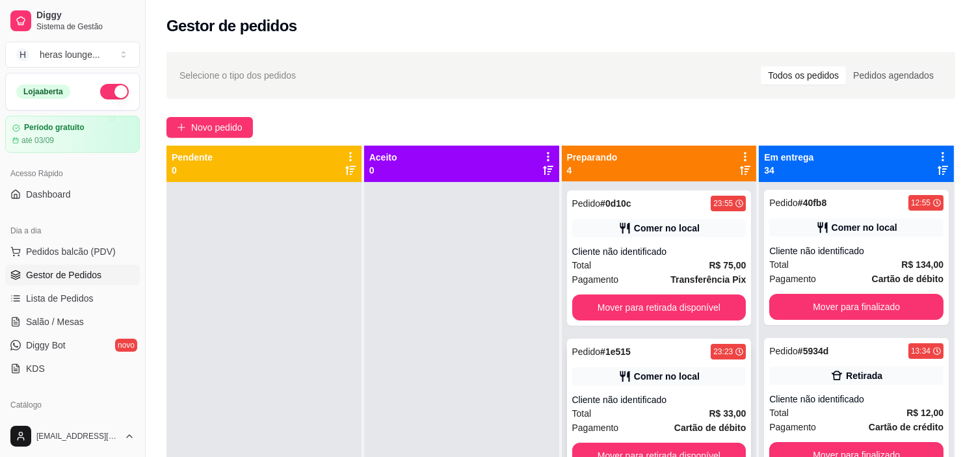
click at [693, 382] on div "Comer no local" at bounding box center [659, 376] width 174 height 18
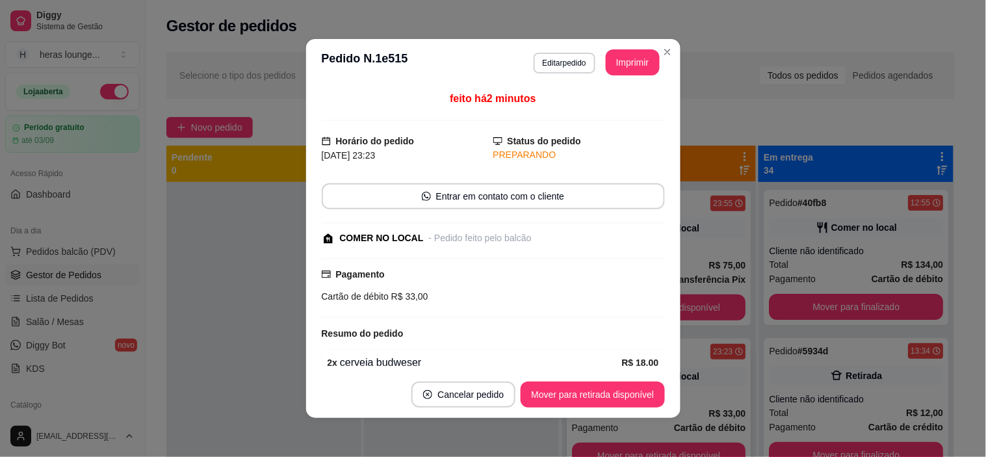
click at [662, 53] on div "Selecione o tipo dos pedidos Todos os pedidos Pedidos agendados" at bounding box center [560, 75] width 788 height 47
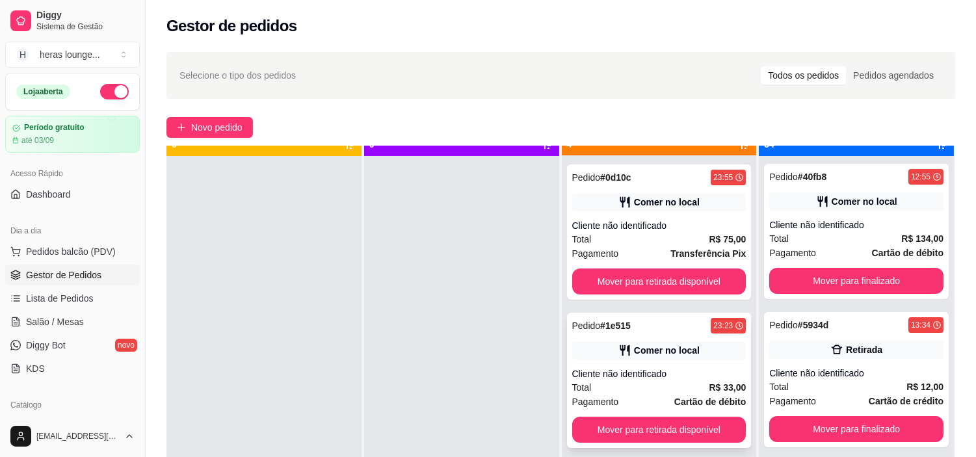
scroll to position [36, 0]
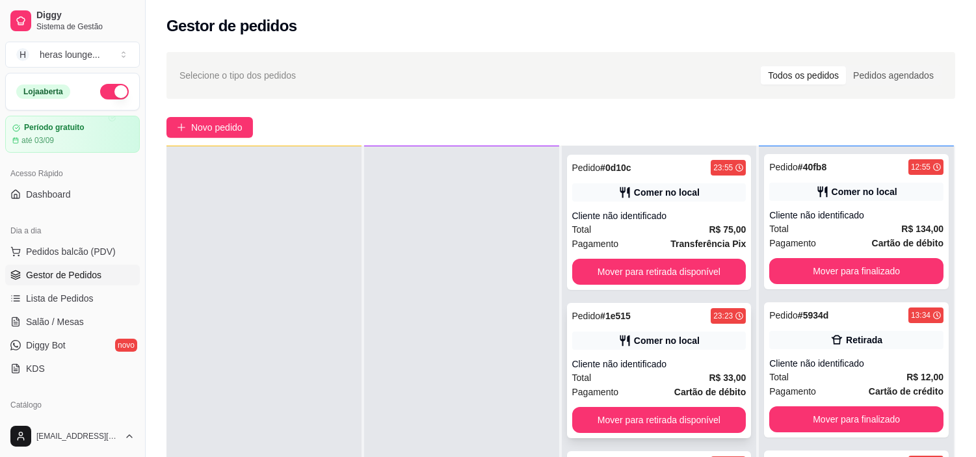
click at [674, 419] on button "Mover para retirada disponível" at bounding box center [659, 420] width 174 height 26
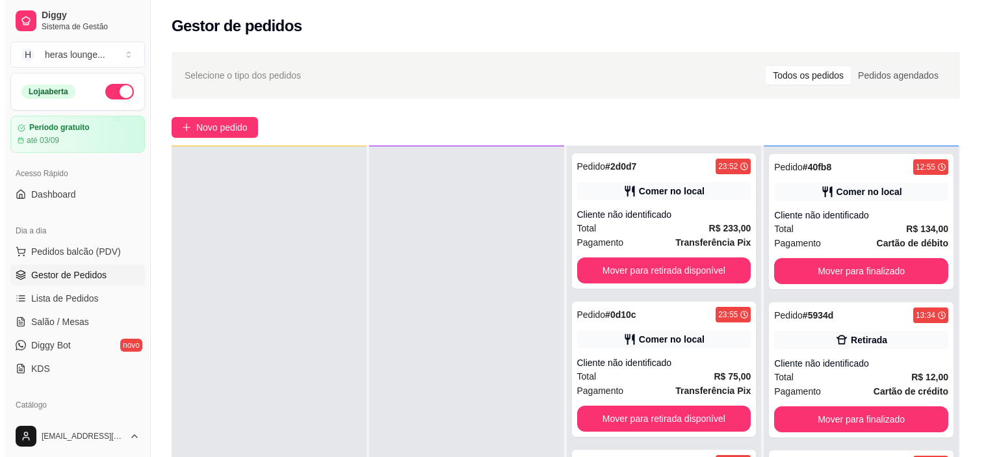
scroll to position [0, 0]
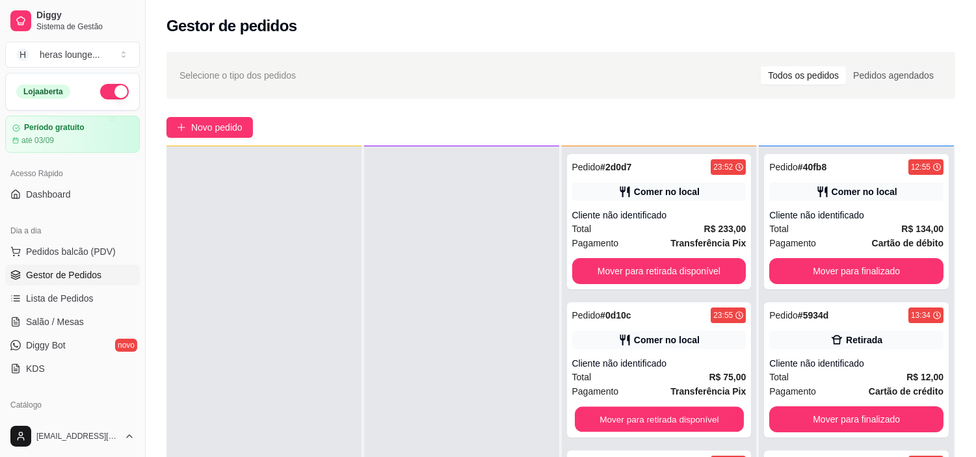
click at [681, 414] on button "Mover para retirada disponível" at bounding box center [659, 419] width 169 height 25
click at [694, 411] on button "Mover para retirada disponível" at bounding box center [659, 419] width 174 height 26
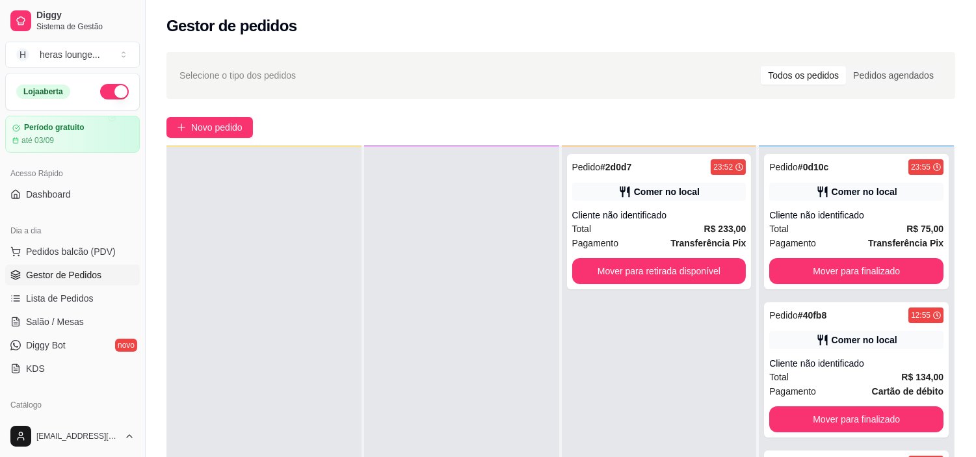
click at [838, 268] on button "Mover para finalizado" at bounding box center [856, 271] width 174 height 26
click at [884, 277] on button "Mover para finalizado" at bounding box center [856, 271] width 174 height 26
click at [884, 271] on button "Mover para finalizado" at bounding box center [856, 271] width 174 height 26
click at [887, 278] on button "Mover para finalizado" at bounding box center [856, 271] width 169 height 25
click at [891, 274] on button "Mover para finalizado" at bounding box center [856, 271] width 174 height 26
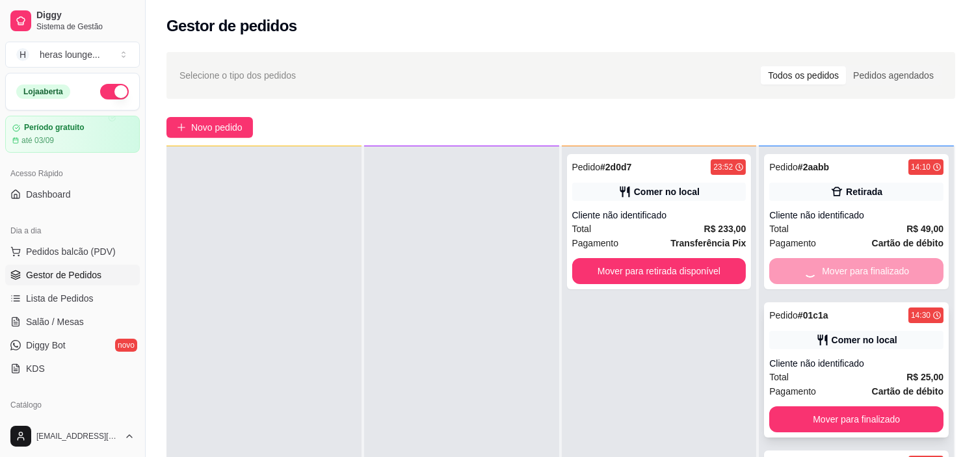
click at [896, 406] on button "Mover para finalizado" at bounding box center [856, 419] width 174 height 26
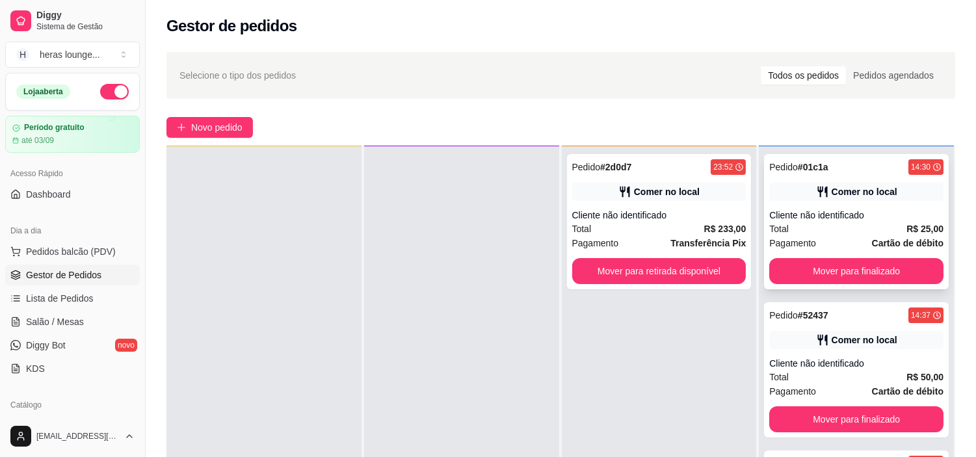
click at [897, 275] on button "Mover para finalizado" at bounding box center [856, 271] width 174 height 26
click at [894, 276] on button "Mover para finalizado" at bounding box center [856, 271] width 169 height 25
click at [892, 276] on button "Mover para finalizado" at bounding box center [856, 271] width 174 height 26
click at [892, 275] on button "Mover para finalizado" at bounding box center [856, 271] width 174 height 26
click at [894, 273] on button "Mover para finalizado" at bounding box center [856, 271] width 169 height 25
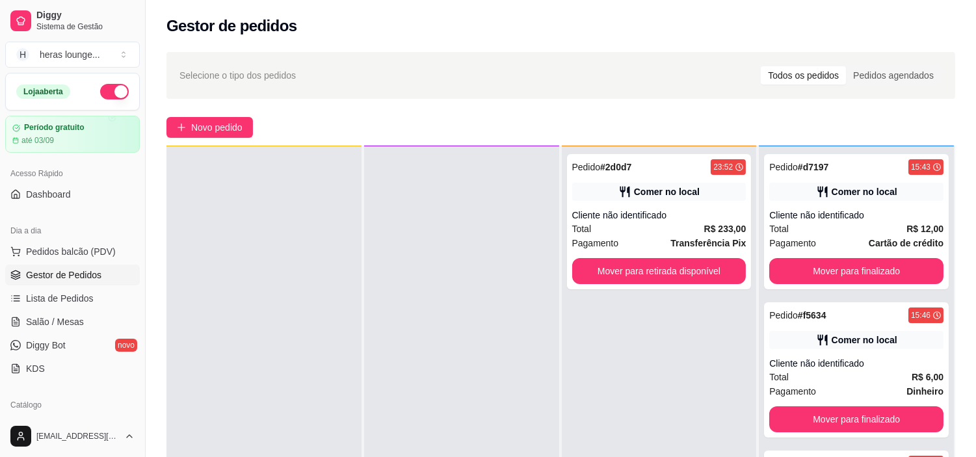
click at [898, 274] on button "Mover para finalizado" at bounding box center [856, 271] width 174 height 26
click at [895, 276] on button "Mover para finalizado" at bounding box center [856, 271] width 174 height 26
click at [896, 276] on button "Mover para finalizado" at bounding box center [856, 271] width 169 height 25
click at [903, 271] on button "Mover para finalizado" at bounding box center [856, 271] width 174 height 26
click at [898, 272] on button "Mover para finalizado" at bounding box center [856, 271] width 174 height 26
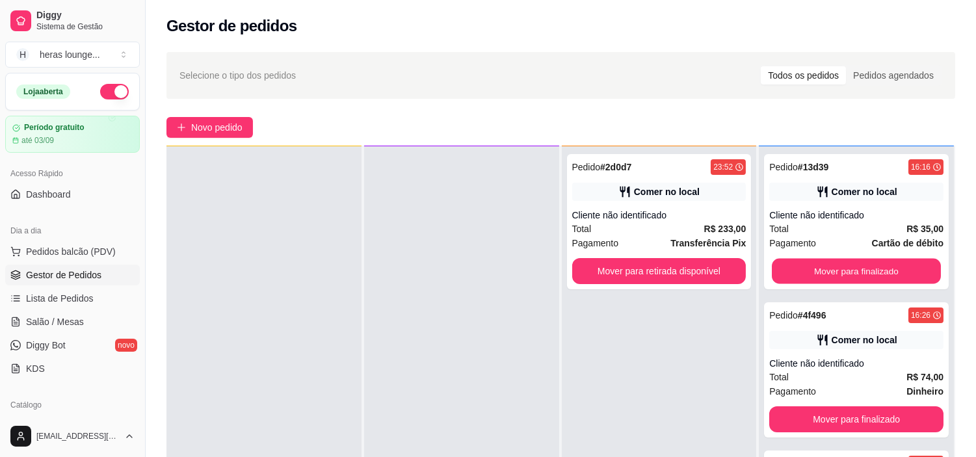
click at [894, 271] on button "Mover para finalizado" at bounding box center [856, 271] width 169 height 25
click at [900, 269] on button "Mover para finalizado" at bounding box center [856, 271] width 169 height 25
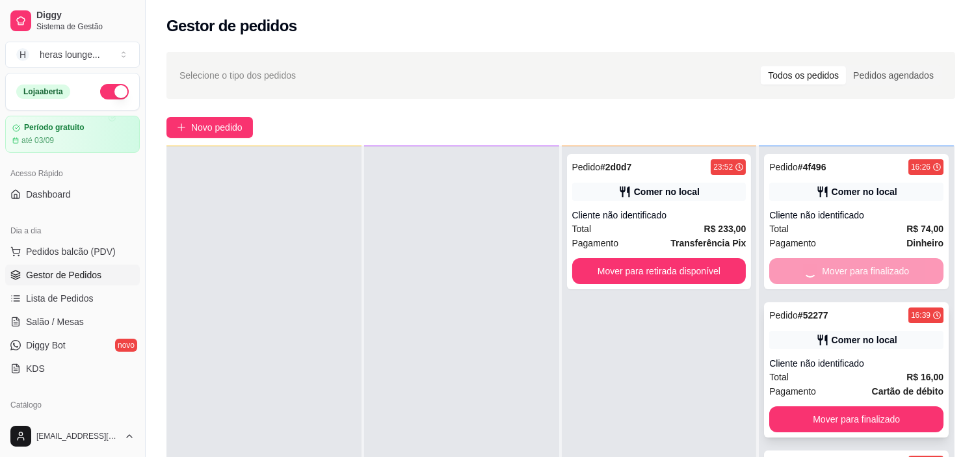
click at [902, 406] on button "Mover para finalizado" at bounding box center [856, 419] width 174 height 26
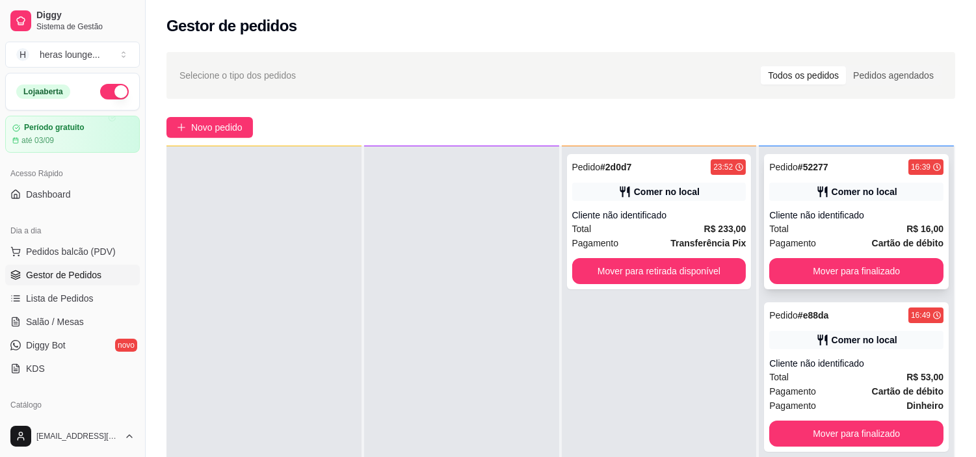
click at [892, 278] on button "Mover para finalizado" at bounding box center [856, 271] width 174 height 26
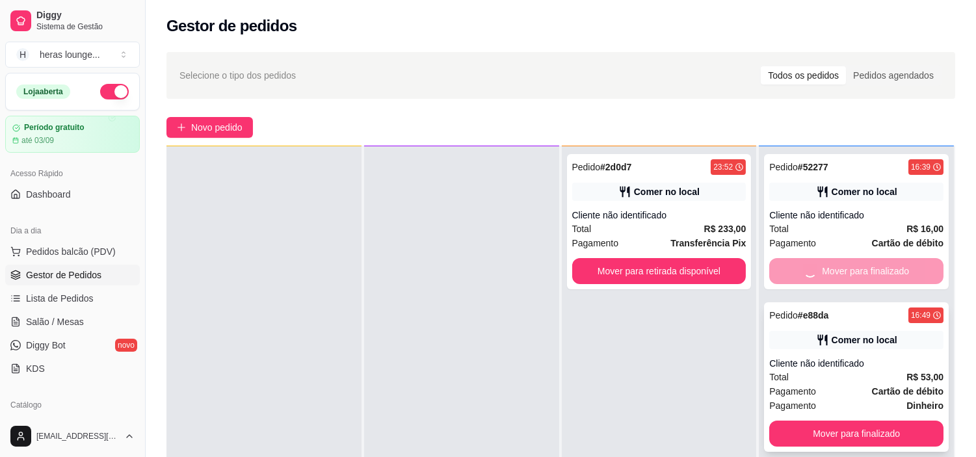
click at [895, 421] on button "Mover para finalizado" at bounding box center [856, 434] width 174 height 26
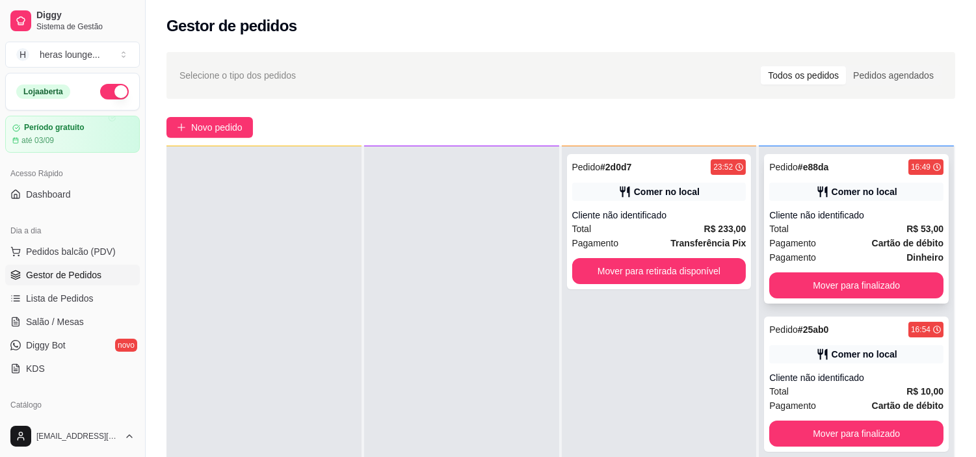
click at [890, 282] on button "Mover para finalizado" at bounding box center [856, 285] width 174 height 26
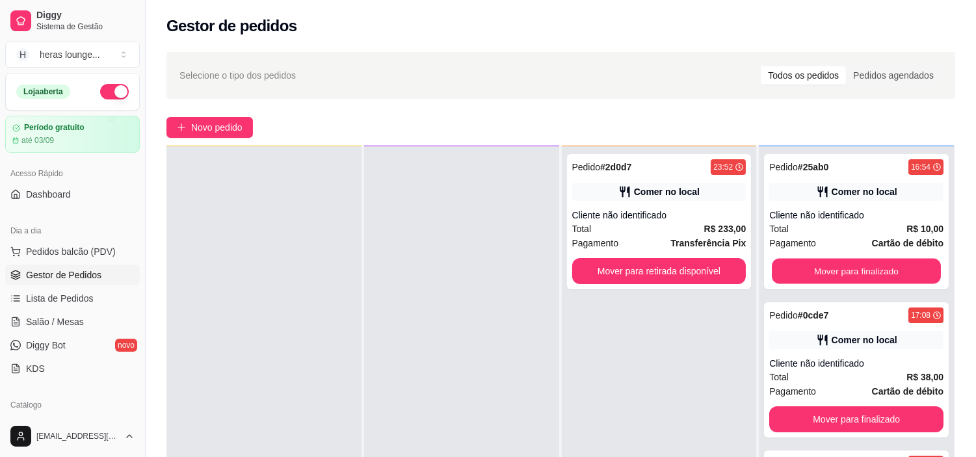
click at [896, 279] on button "Mover para finalizado" at bounding box center [856, 271] width 169 height 25
click at [895, 268] on button "Mover para finalizado" at bounding box center [856, 271] width 174 height 26
click at [898, 269] on button "Mover para finalizado" at bounding box center [856, 271] width 174 height 26
click at [900, 268] on button "Mover para finalizado" at bounding box center [856, 271] width 174 height 26
click at [893, 271] on button "Mover para finalizado" at bounding box center [856, 271] width 169 height 25
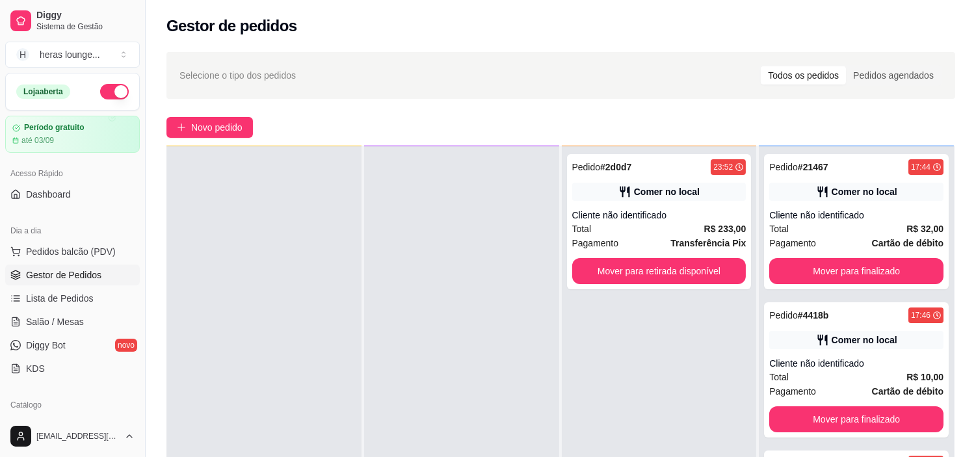
click at [892, 275] on button "Mover para finalizado" at bounding box center [856, 271] width 174 height 26
click at [903, 274] on button "Mover para finalizado" at bounding box center [856, 271] width 174 height 26
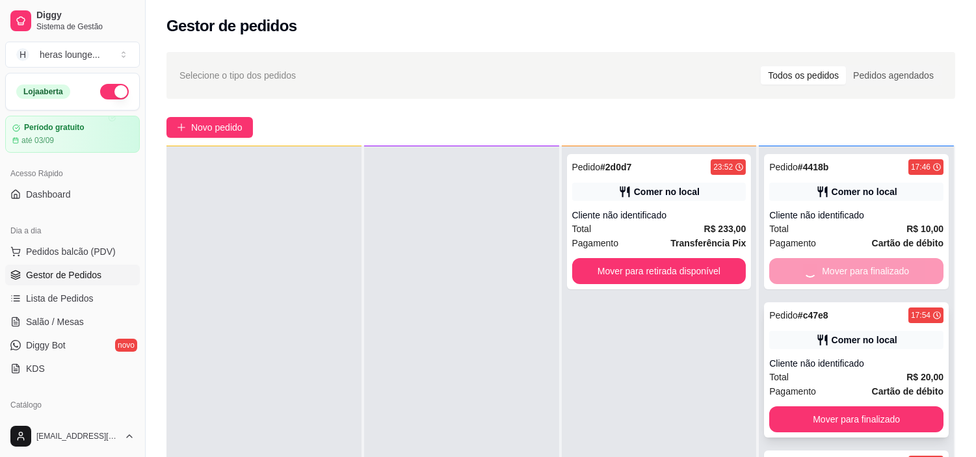
click at [896, 406] on button "Mover para finalizado" at bounding box center [856, 419] width 174 height 26
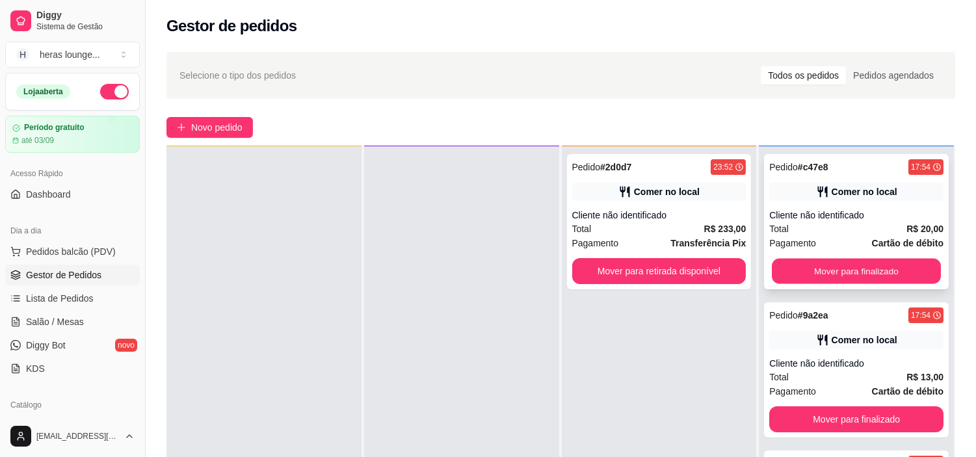
click at [900, 276] on div "Mover para finalizado" at bounding box center [856, 271] width 174 height 26
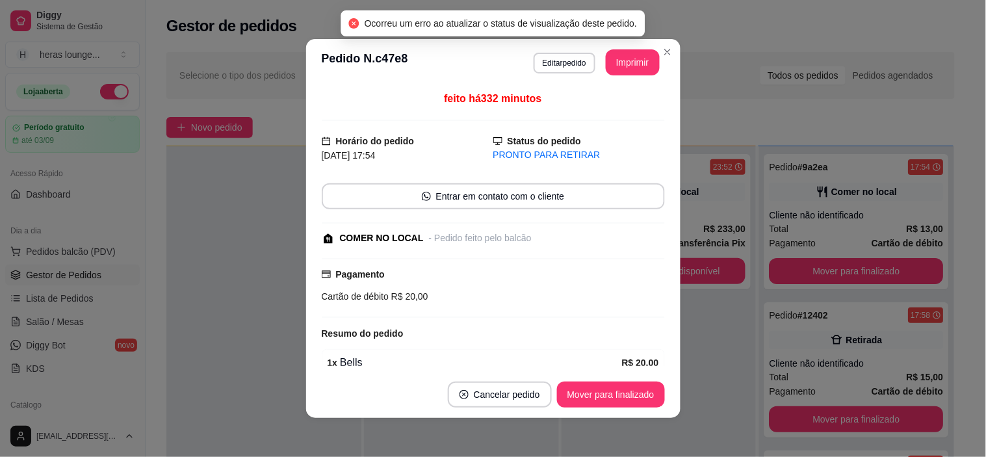
click at [664, 57] on button "Close" at bounding box center [667, 52] width 21 height 21
click at [650, 54] on button "Imprimir" at bounding box center [633, 62] width 54 height 26
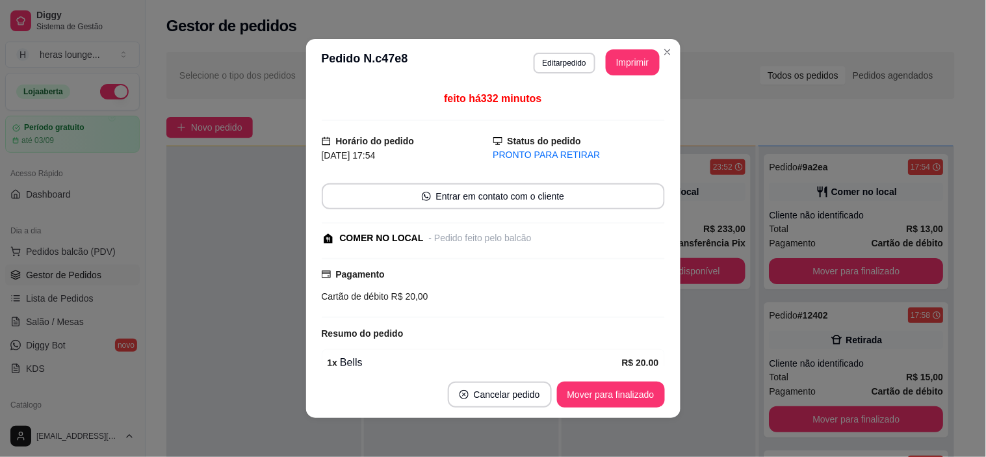
click at [661, 49] on div "Selecione o tipo dos pedidos Todos os pedidos Pedidos agendados Novo pedido Pen…" at bounding box center [561, 331] width 830 height 574
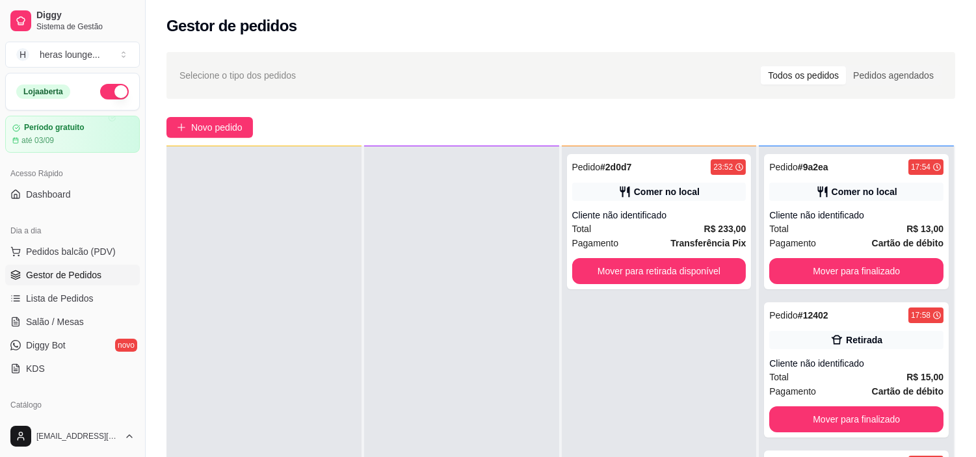
click at [862, 270] on button "Mover para finalizado" at bounding box center [856, 271] width 174 height 26
click at [874, 263] on button "Mover para finalizado" at bounding box center [856, 271] width 169 height 25
click at [872, 273] on button "Mover para finalizado" at bounding box center [856, 271] width 174 height 26
click at [883, 265] on button "Mover para finalizado" at bounding box center [856, 271] width 174 height 26
click at [887, 266] on button "Mover para finalizado" at bounding box center [856, 271] width 169 height 25
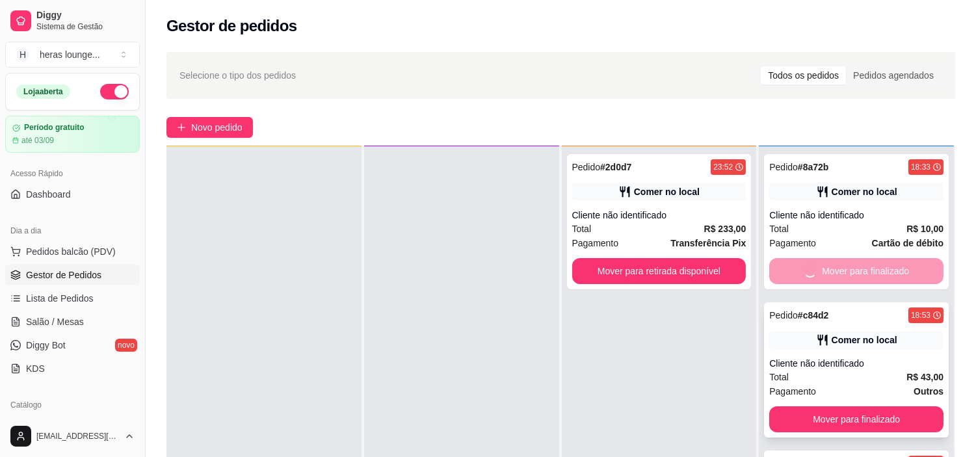
click at [887, 406] on button "Mover para finalizado" at bounding box center [856, 419] width 174 height 26
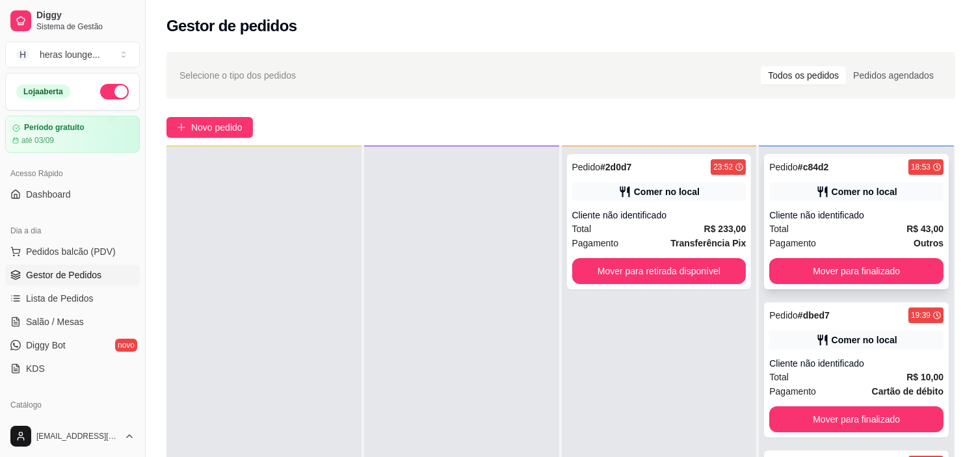
click at [892, 267] on button "Mover para finalizado" at bounding box center [856, 271] width 174 height 26
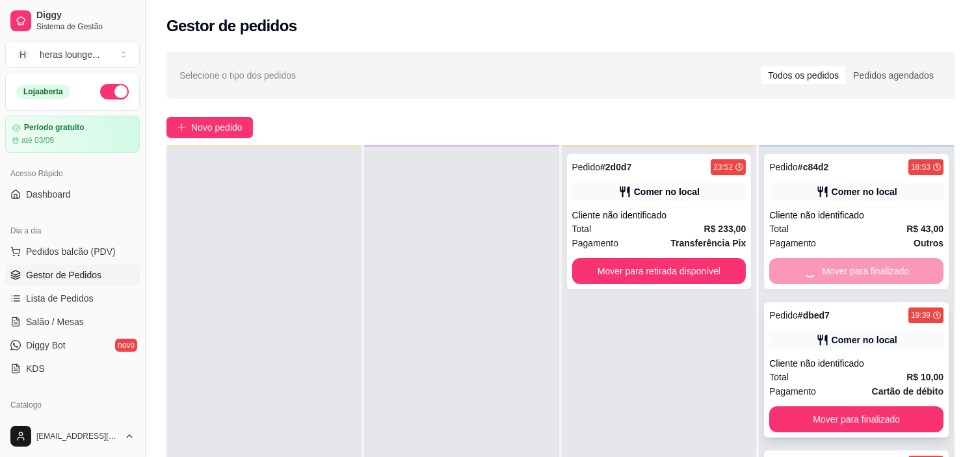
click at [894, 406] on button "Mover para finalizado" at bounding box center [856, 419] width 174 height 26
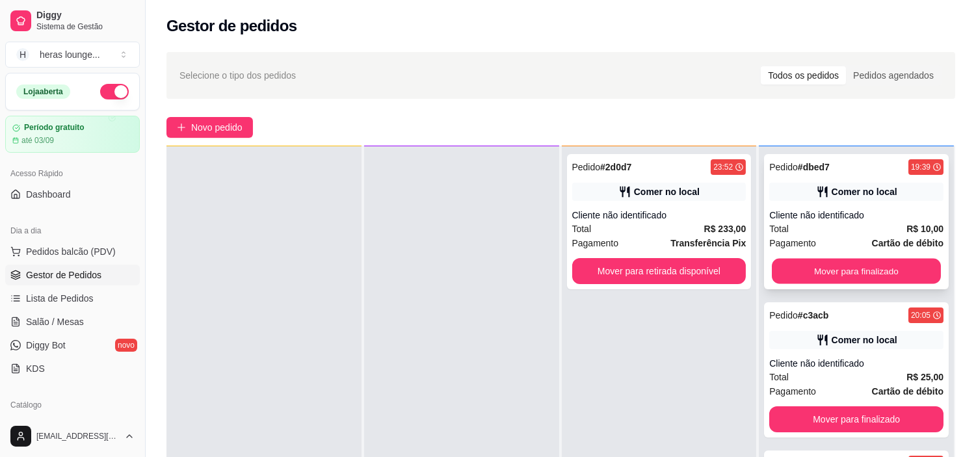
click at [892, 267] on button "Mover para finalizado" at bounding box center [856, 271] width 169 height 25
click at [898, 261] on button "Mover para finalizado" at bounding box center [856, 271] width 169 height 25
click at [902, 261] on button "Mover para finalizado" at bounding box center [856, 271] width 169 height 25
click at [910, 260] on button "Mover para finalizado" at bounding box center [856, 271] width 169 height 25
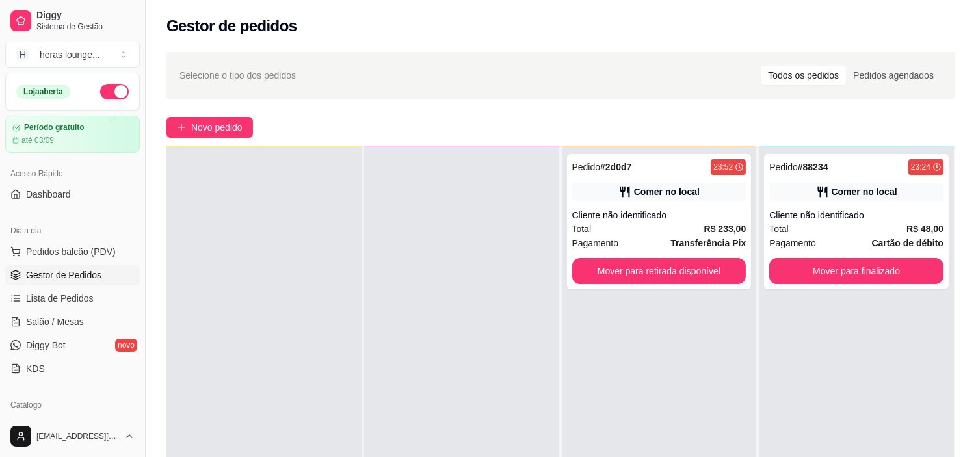
click at [892, 268] on button "Mover para finalizado" at bounding box center [856, 271] width 174 height 26
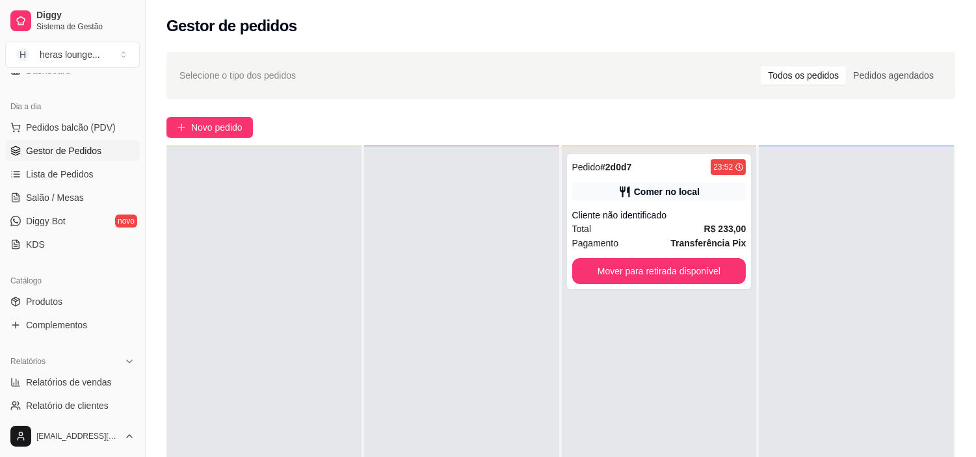
scroll to position [138, 0]
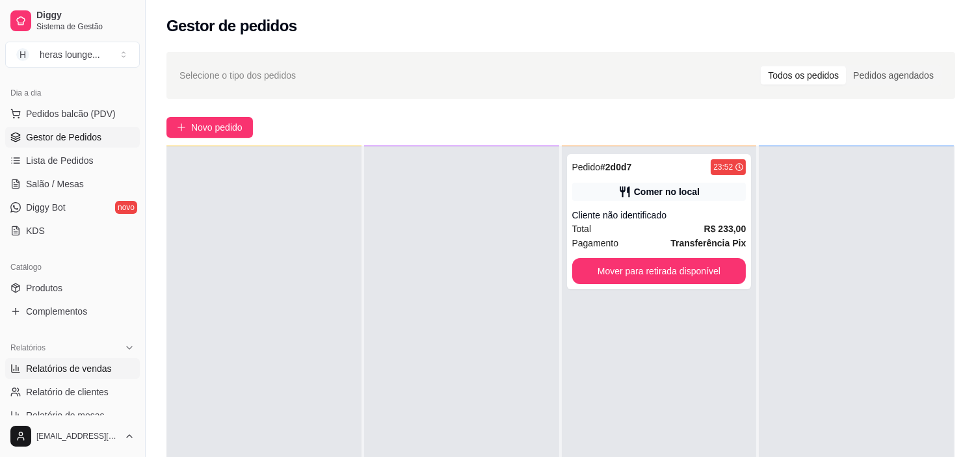
click at [79, 369] on span "Relatórios de vendas" at bounding box center [69, 368] width 86 height 13
select select "ALL"
select select "0"
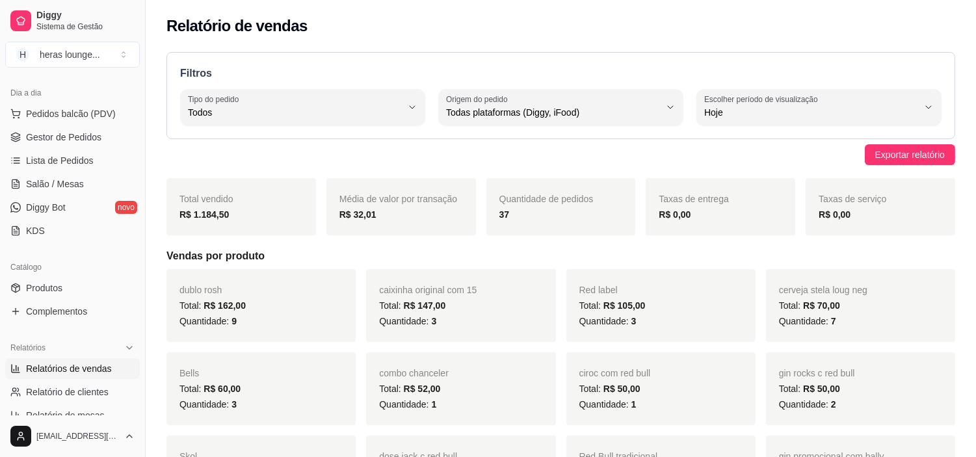
click at [872, 114] on span "Hoje" at bounding box center [811, 112] width 214 height 13
click at [805, 166] on span "Ontem" at bounding box center [812, 165] width 203 height 12
type input "1"
select select "1"
click at [925, 99] on button "Escolher período de visualização Ontem" at bounding box center [818, 107] width 245 height 36
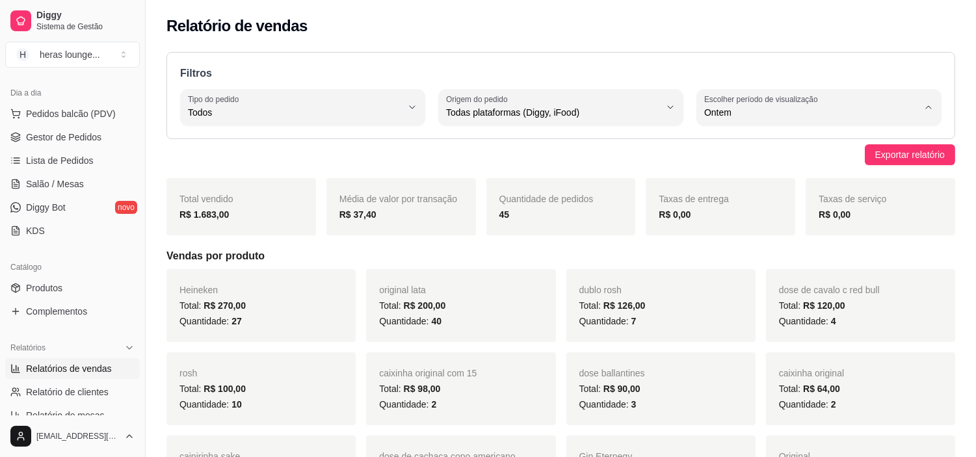
click at [837, 140] on span "Hoje" at bounding box center [812, 143] width 203 height 12
type input "0"
select select "0"
click at [812, 104] on label "Escolher período de visualização" at bounding box center [763, 99] width 118 height 11
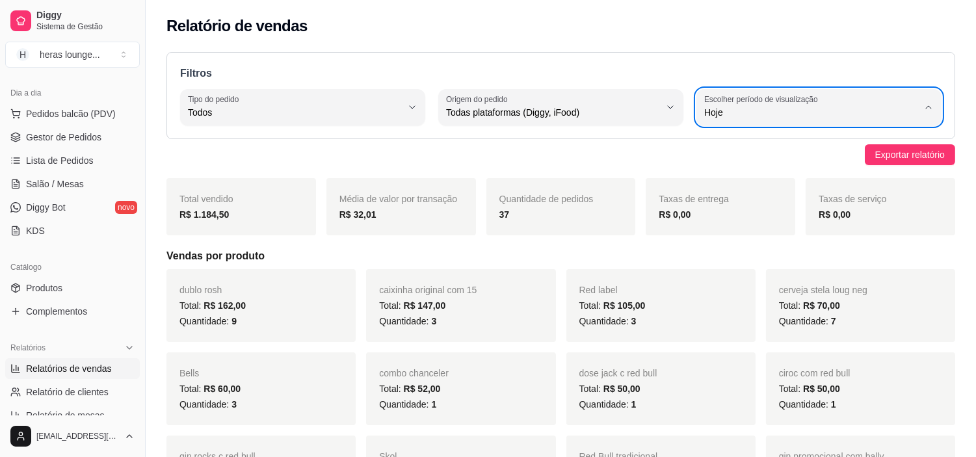
click at [835, 56] on div "Filtros ALL Tipo do pedido Todos Entrega Retirada Mesa Consumo local Tipo do pe…" at bounding box center [560, 95] width 788 height 87
click at [377, 112] on span "Todos" at bounding box center [295, 112] width 214 height 13
click at [547, 161] on div "Exportar relatório" at bounding box center [560, 154] width 788 height 21
click at [803, 102] on label "Escolher período de visualização" at bounding box center [763, 99] width 118 height 11
click at [760, 184] on span "7 dias" at bounding box center [812, 186] width 203 height 12
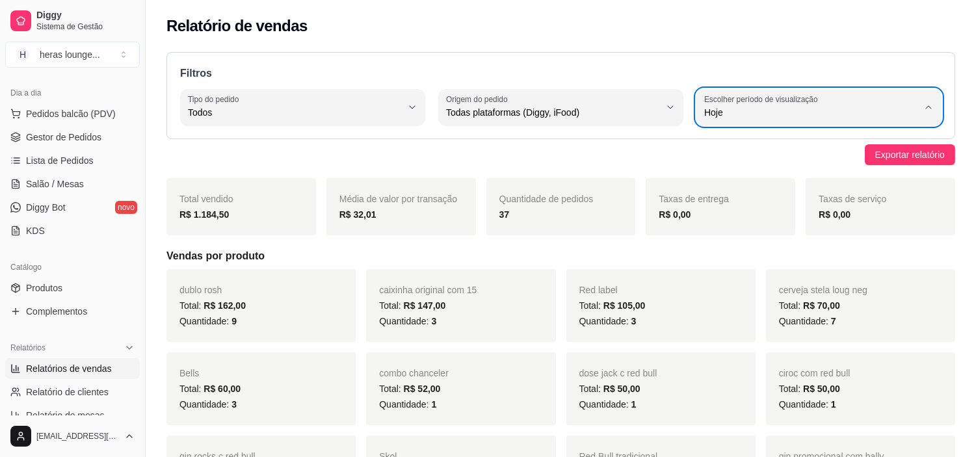
type input "7"
select select "7"
